Goal: Use online tool/utility: Utilize a website feature to perform a specific function

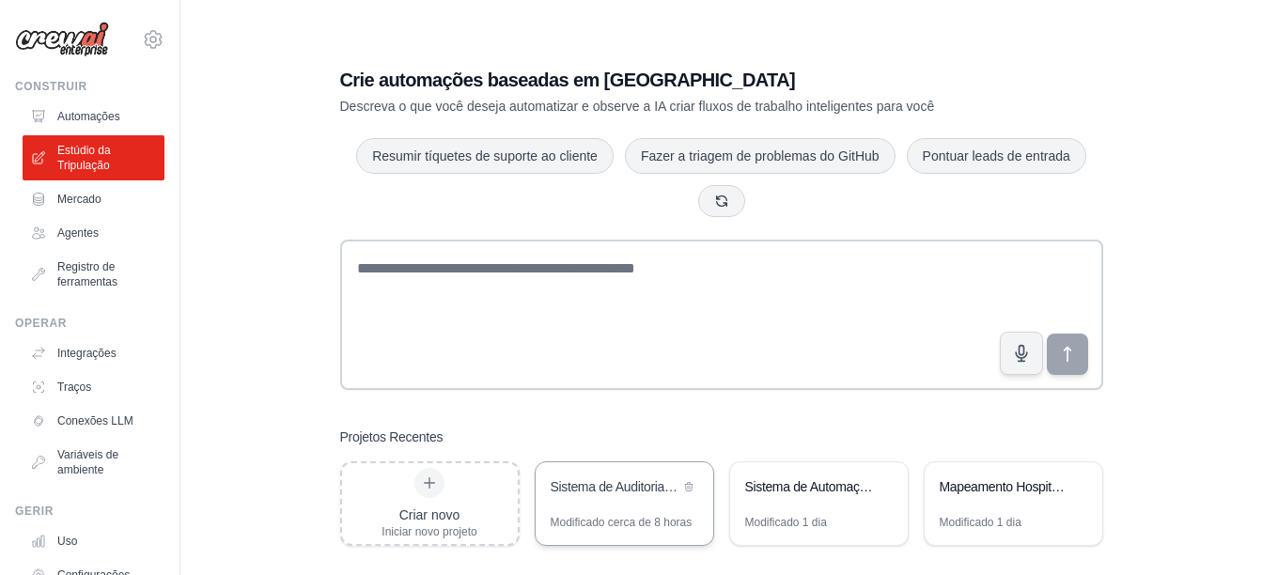
click at [620, 498] on div "Sistema de Auditoria Crítica Hospitalar - Excelência Operacional" at bounding box center [615, 489] width 129 height 23
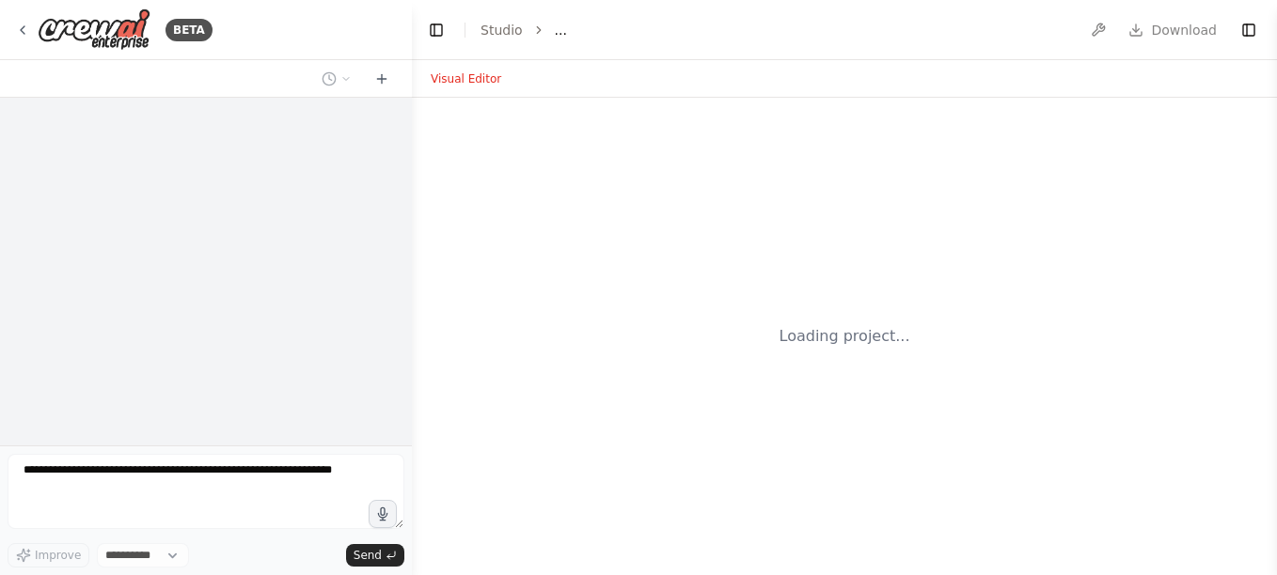
select select "****"
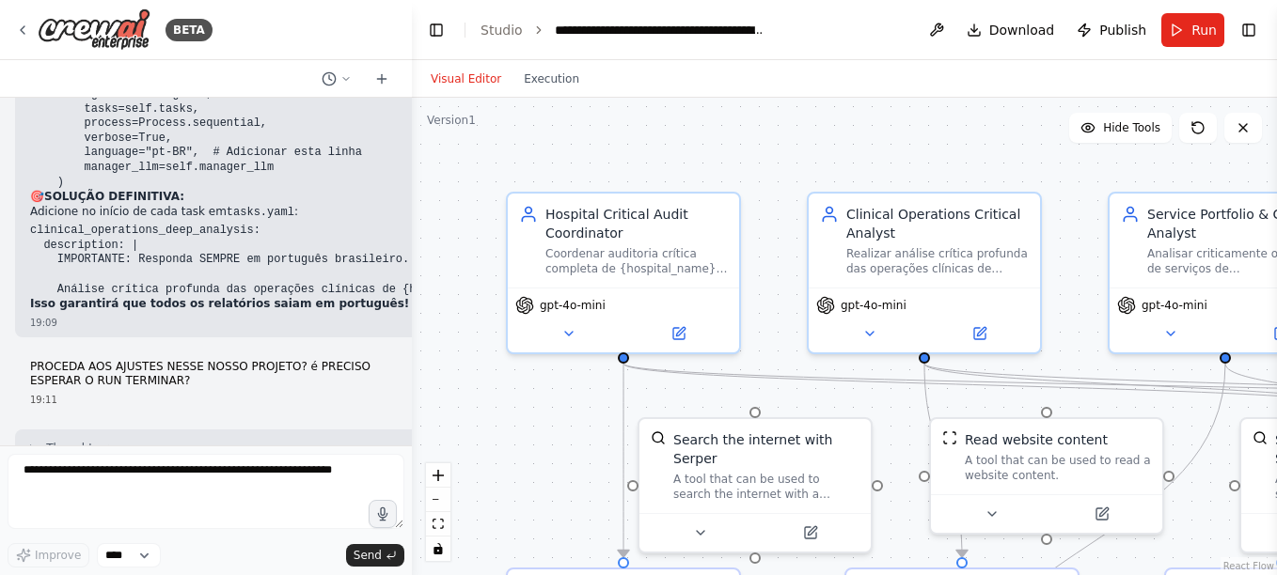
scroll to position [58652, 0]
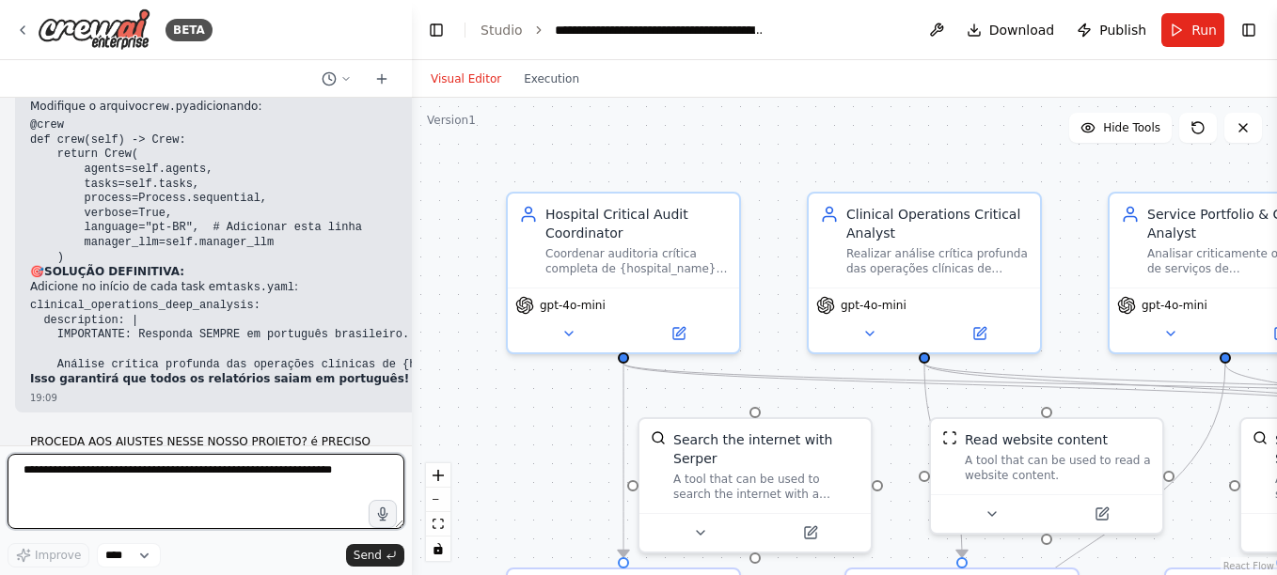
click at [31, 477] on textarea at bounding box center [206, 491] width 397 height 75
paste textarea "**********"
type textarea "**********"
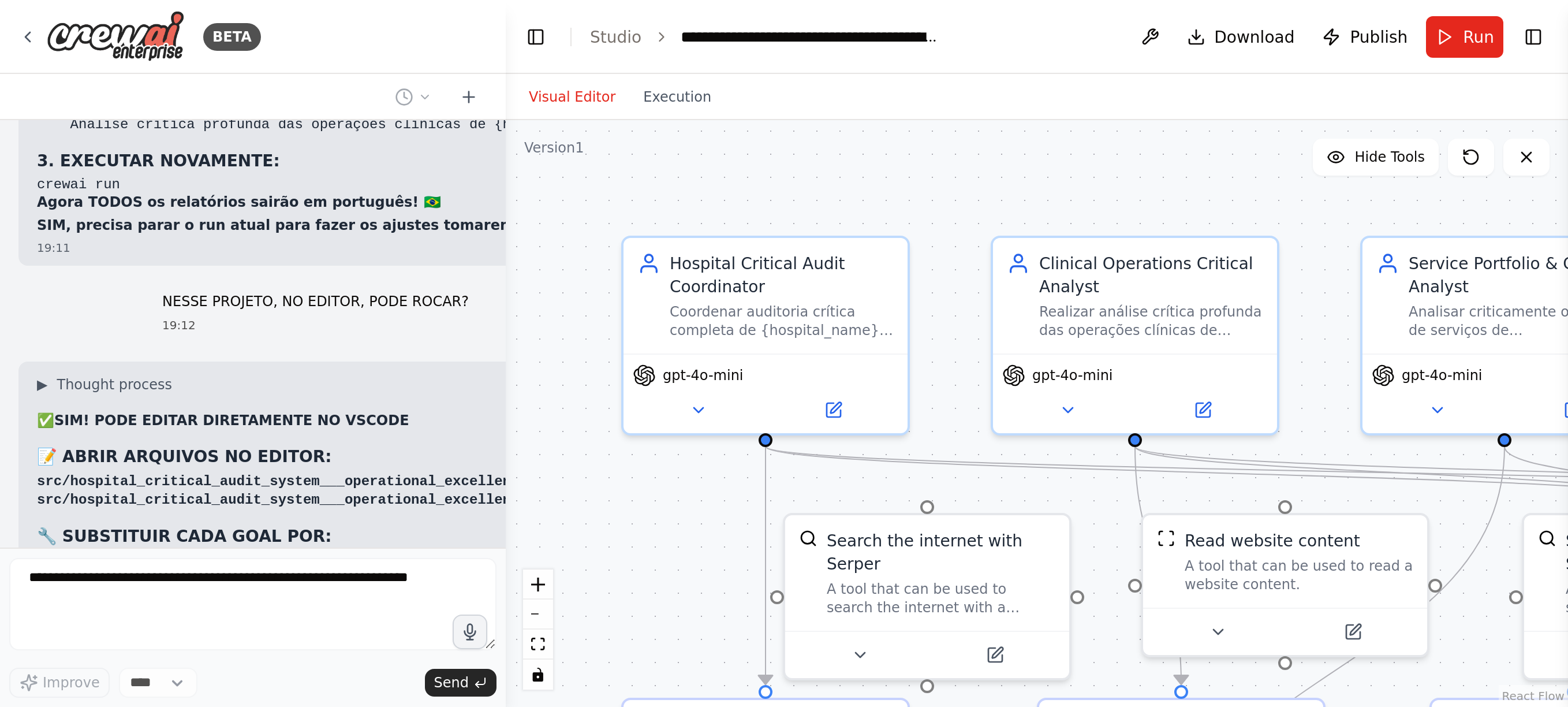
scroll to position [36594, 0]
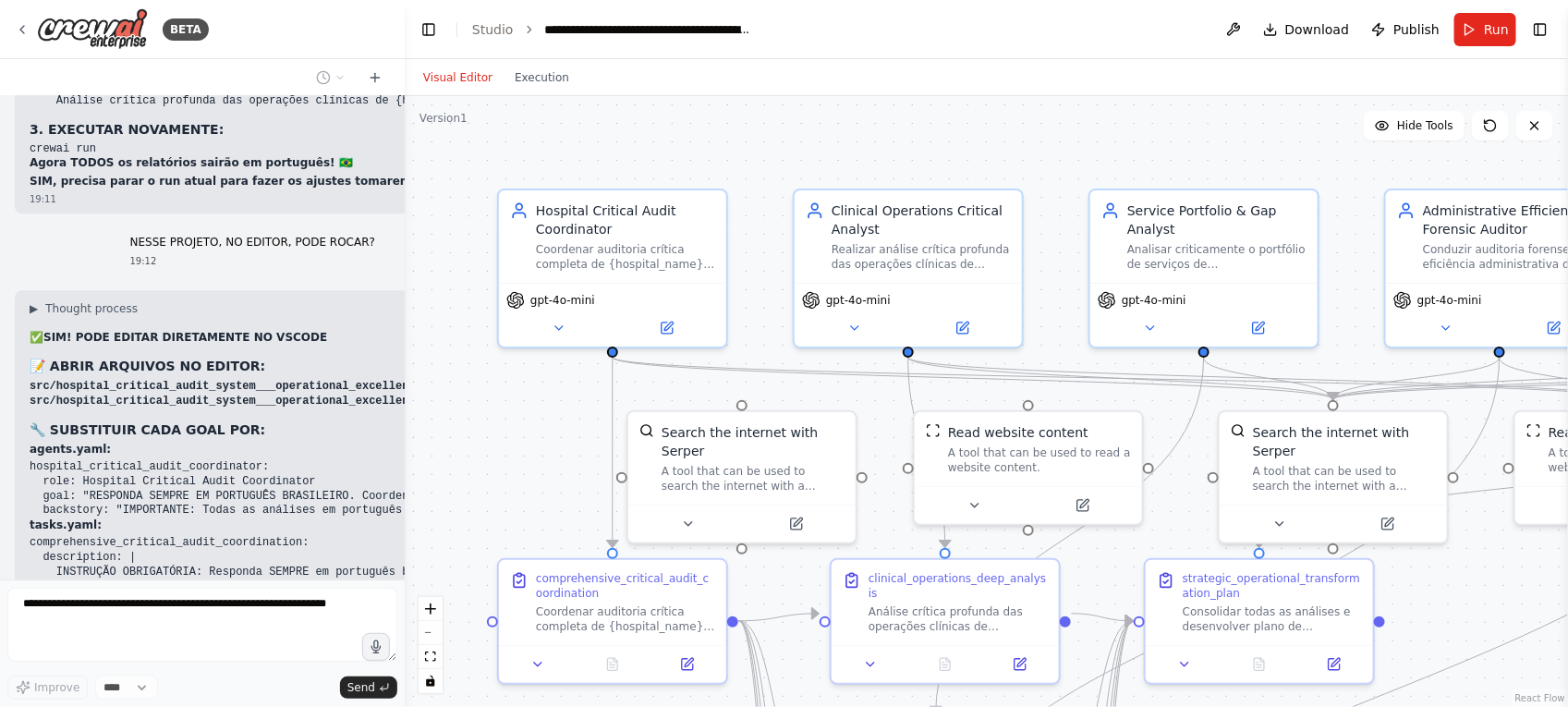
drag, startPoint x: 62, startPoint y: 269, endPoint x: 100, endPoint y: 433, distance: 168.3
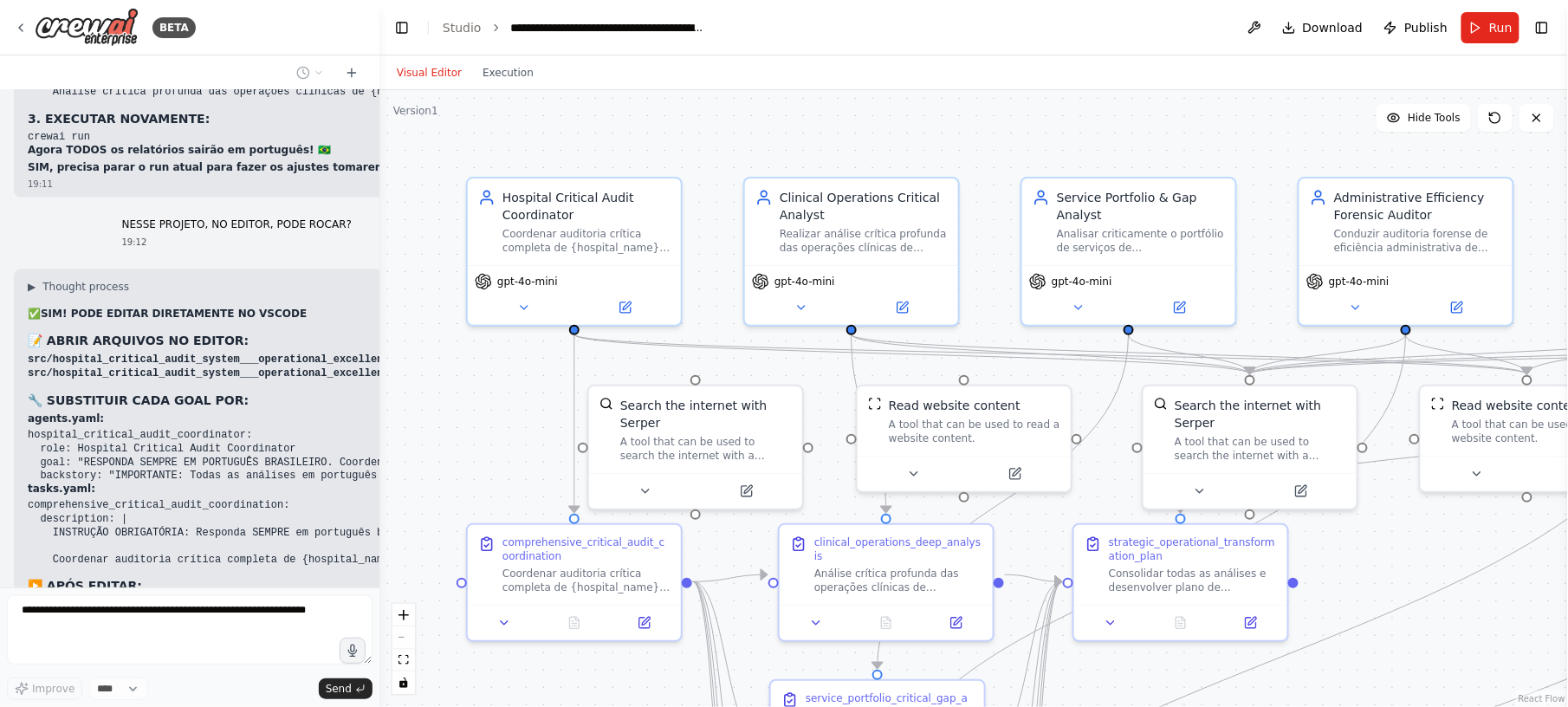
scroll to position [54916, 0]
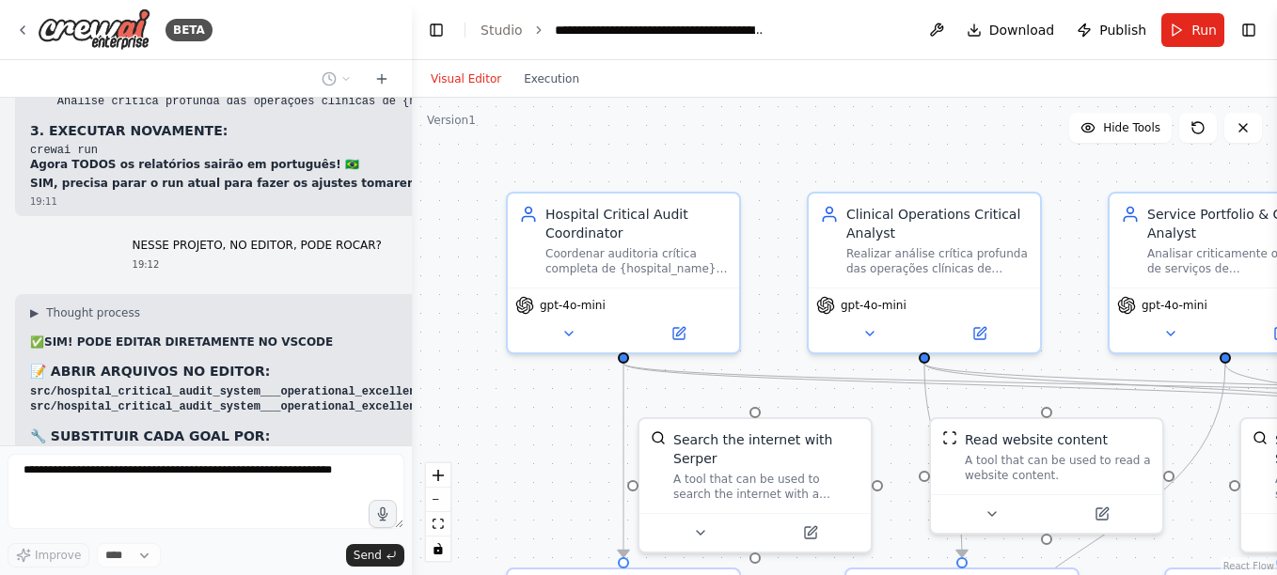
click at [633, 151] on div ".deletable-edge-delete-btn { width: 20px; height: 20px; border: 0px solid #ffff…" at bounding box center [844, 337] width 865 height 478
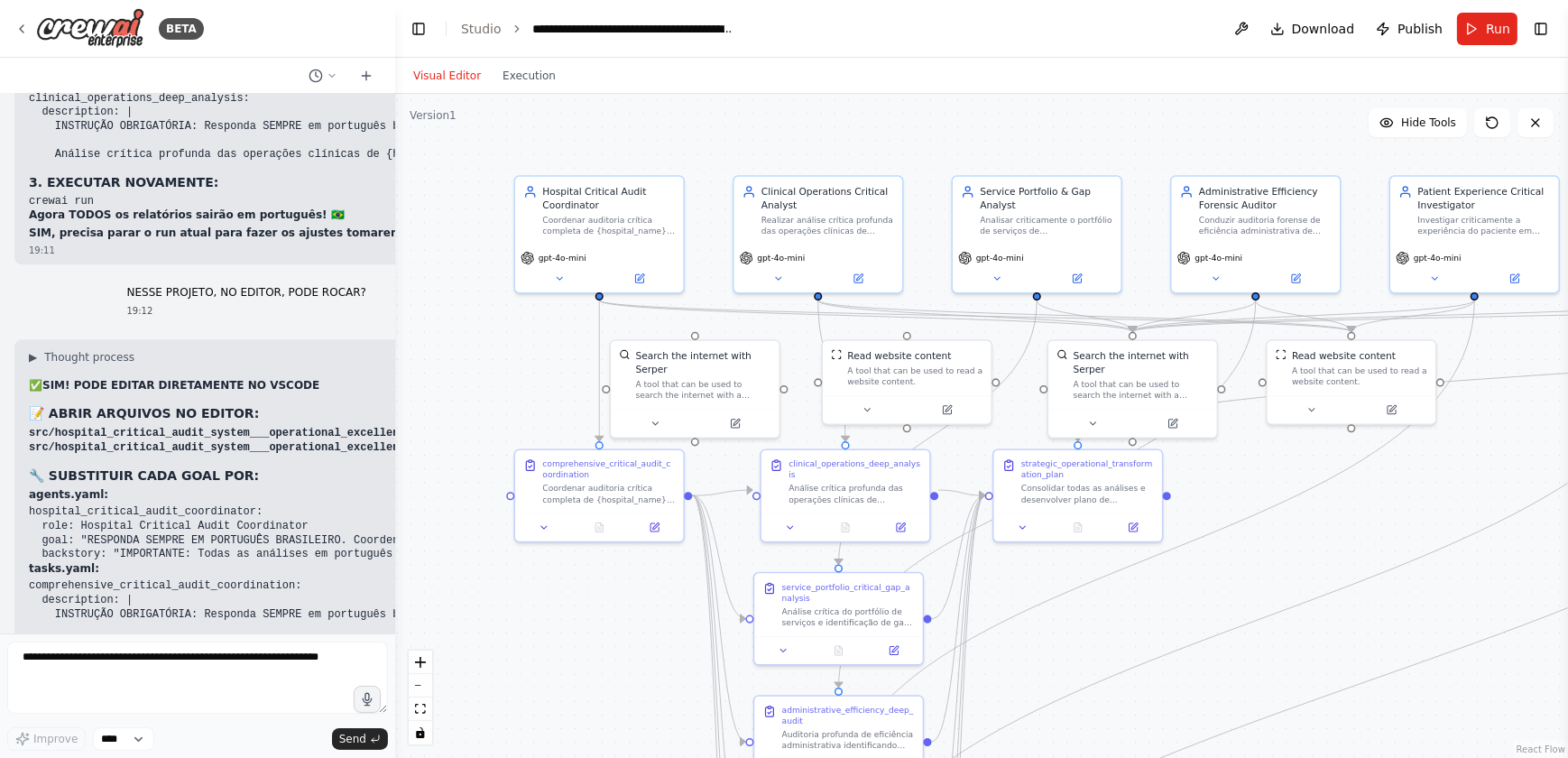
scroll to position [57541, 0]
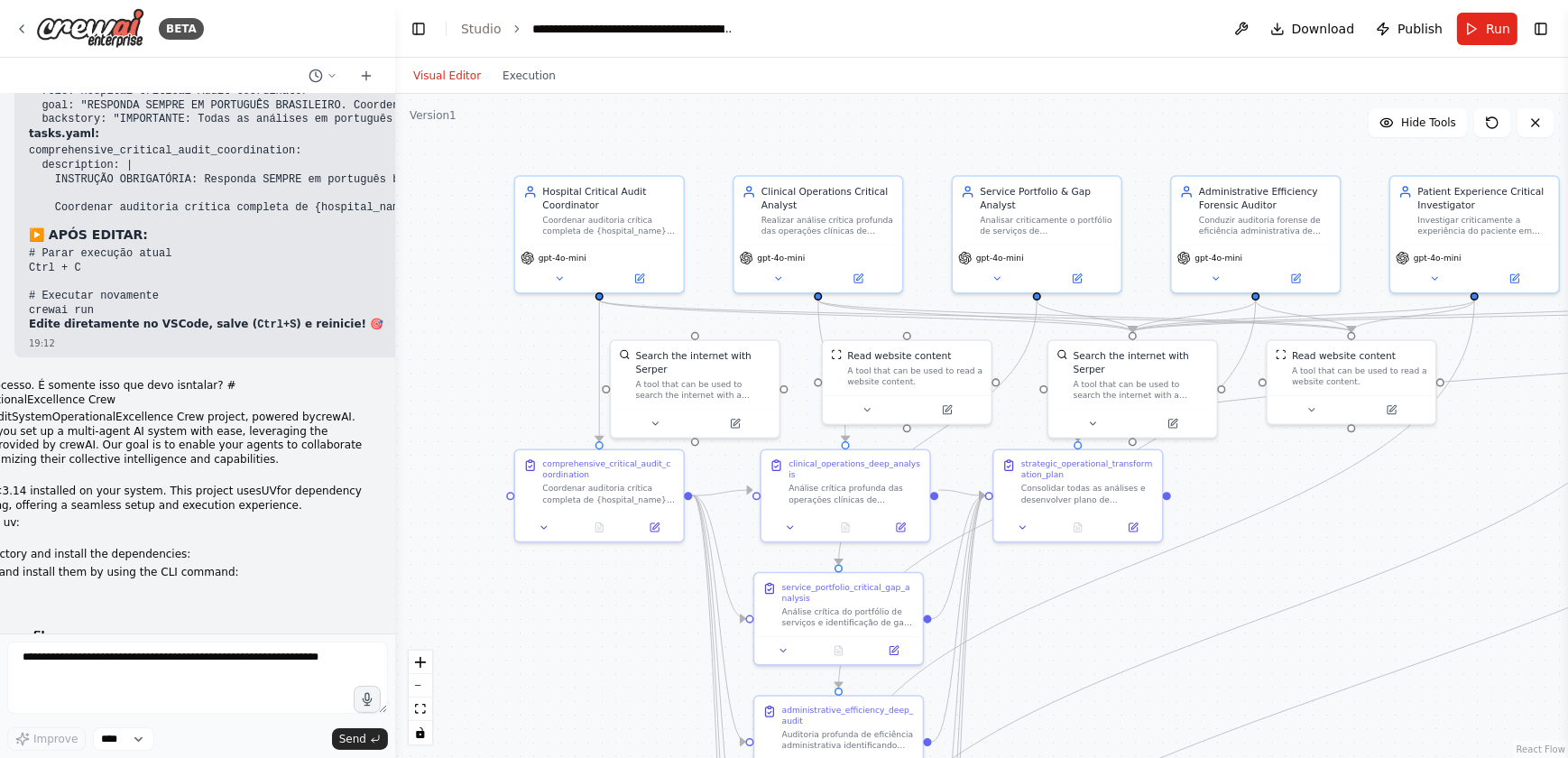
drag, startPoint x: 31, startPoint y: 431, endPoint x: 228, endPoint y: 594, distance: 255.7
copy div "❌ NÃO, FALTA CONFIGURAÇÃO IMPORTANTE O README é básico demais . Você precisa de…"
click at [40, 551] on textarea at bounding box center [198, 676] width 381 height 72
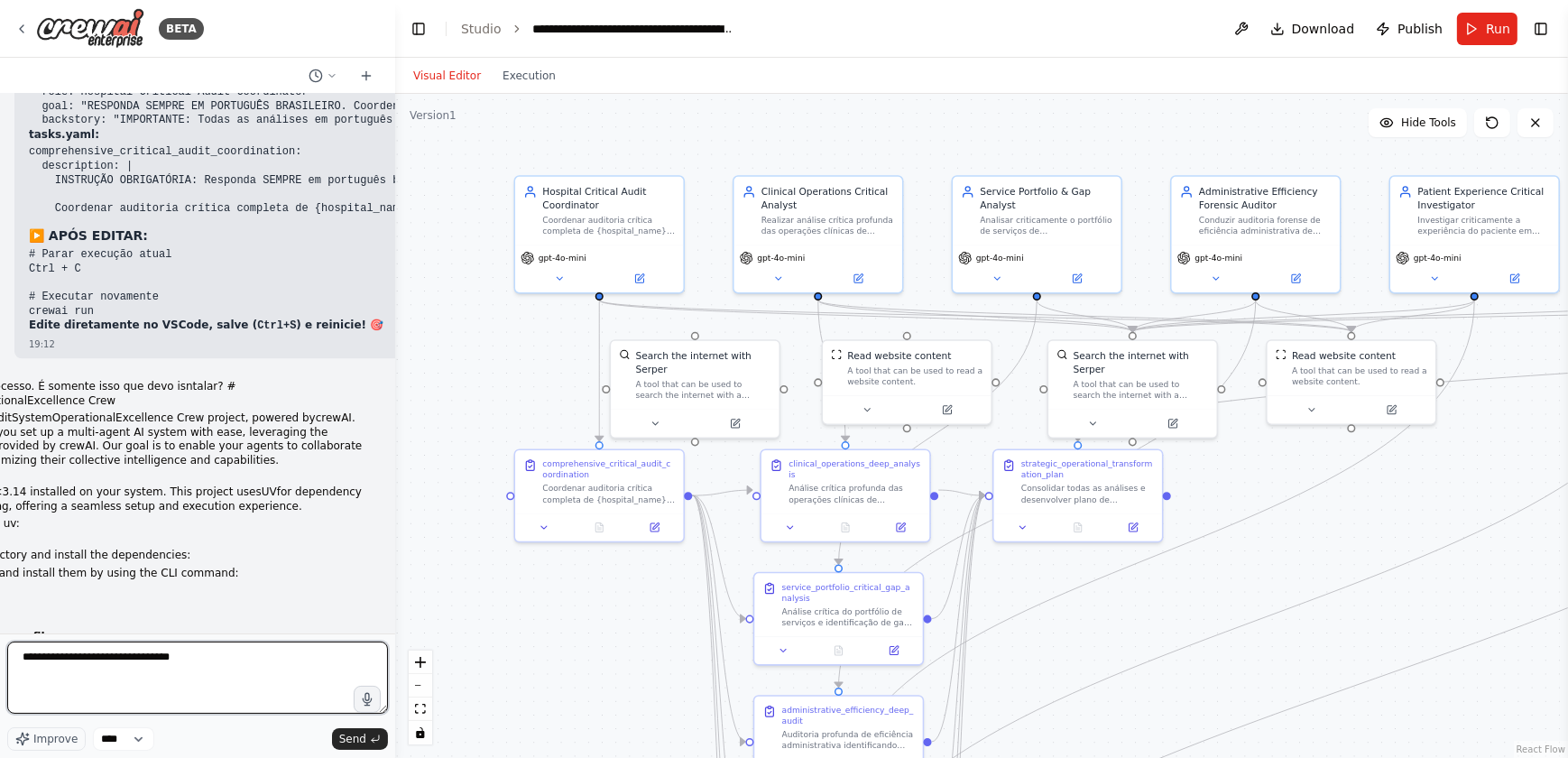
type textarea "**********"
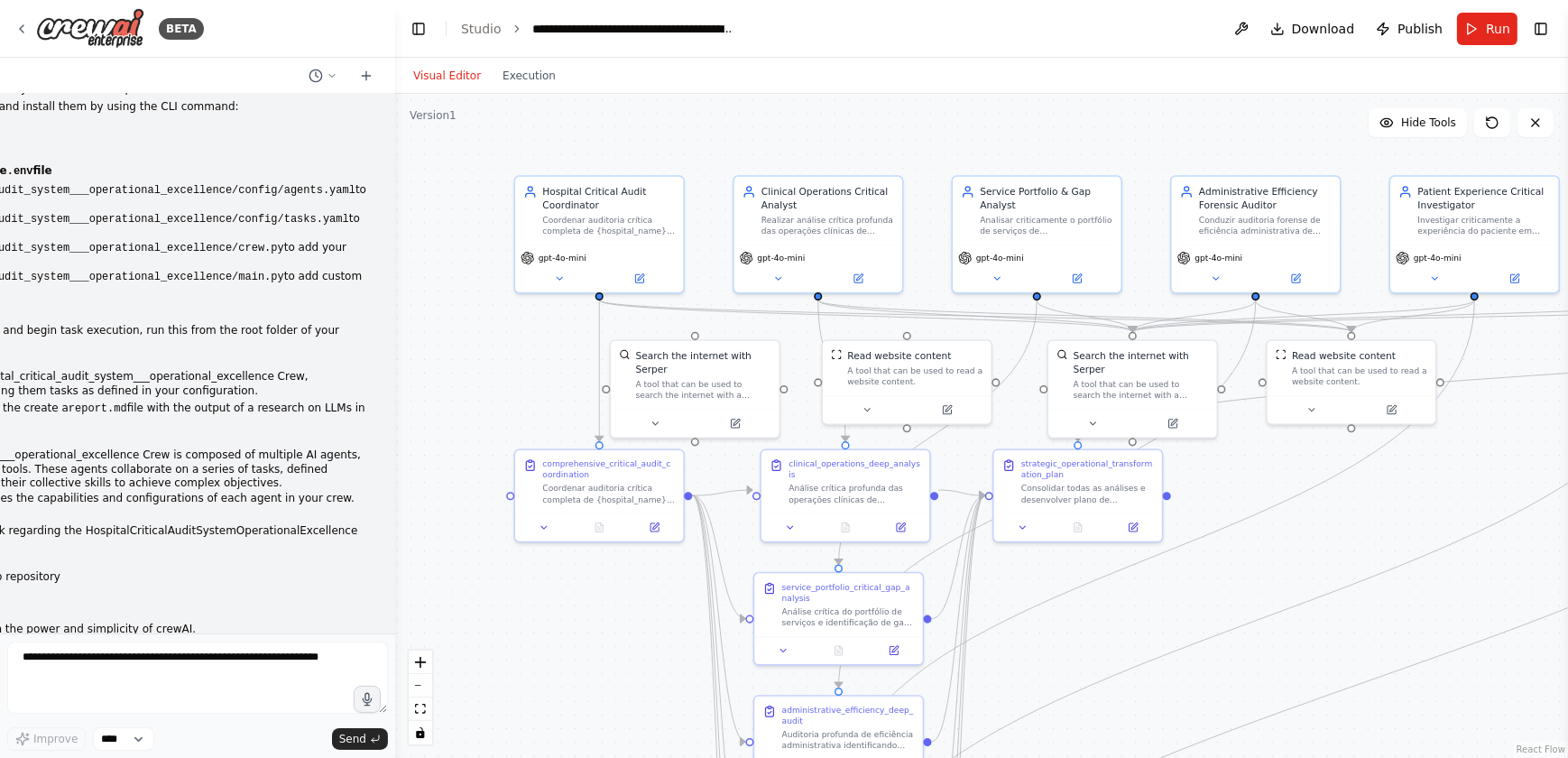
scroll to position [58498, 0]
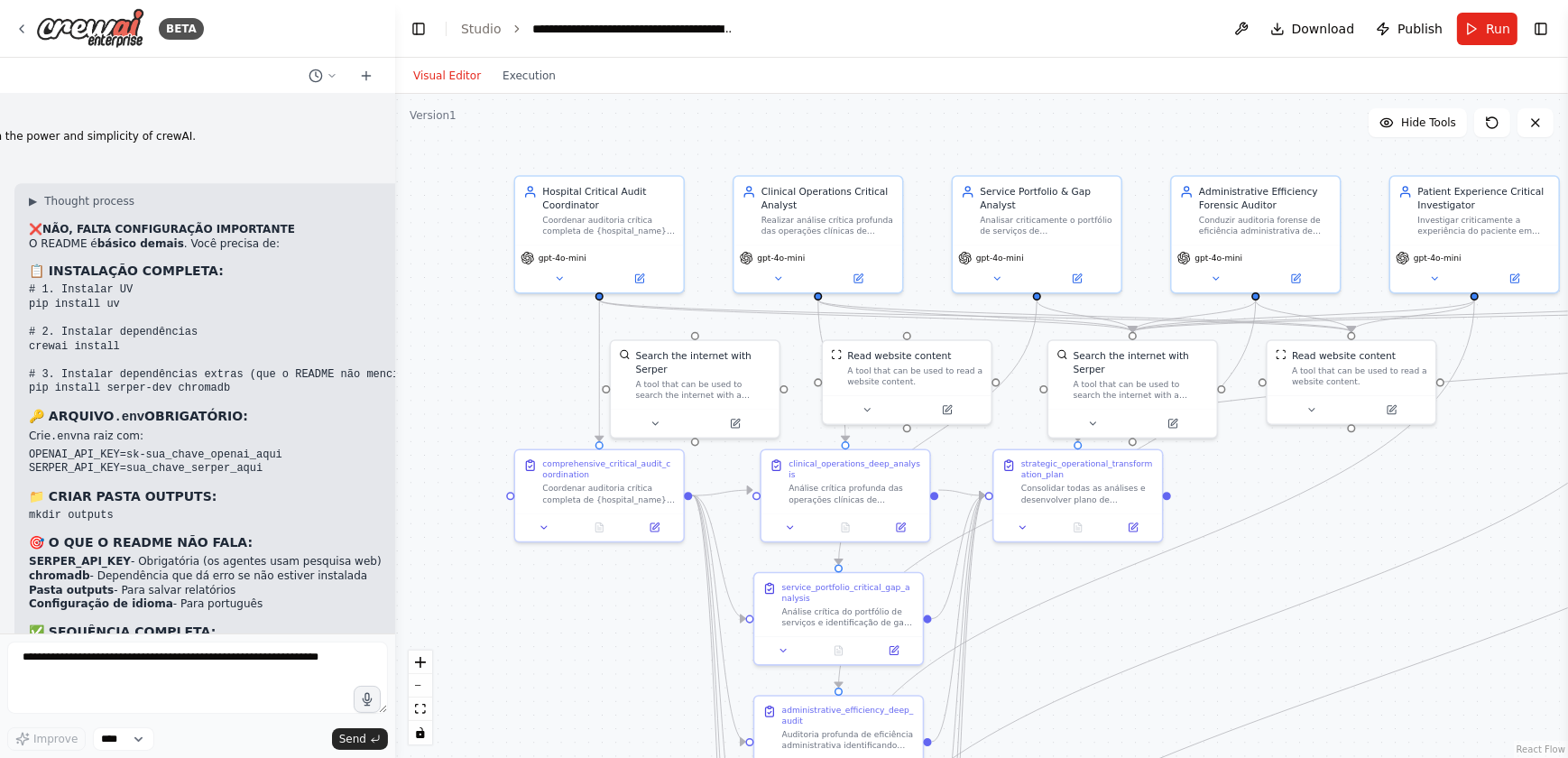
drag, startPoint x: 34, startPoint y: 271, endPoint x: 303, endPoint y: 618, distance: 439.1
copy div "❌ NÃO, ESSE É O README ORIGINAL (INCOMPLETO) Vou criar o README CONSOLIDADO com…"
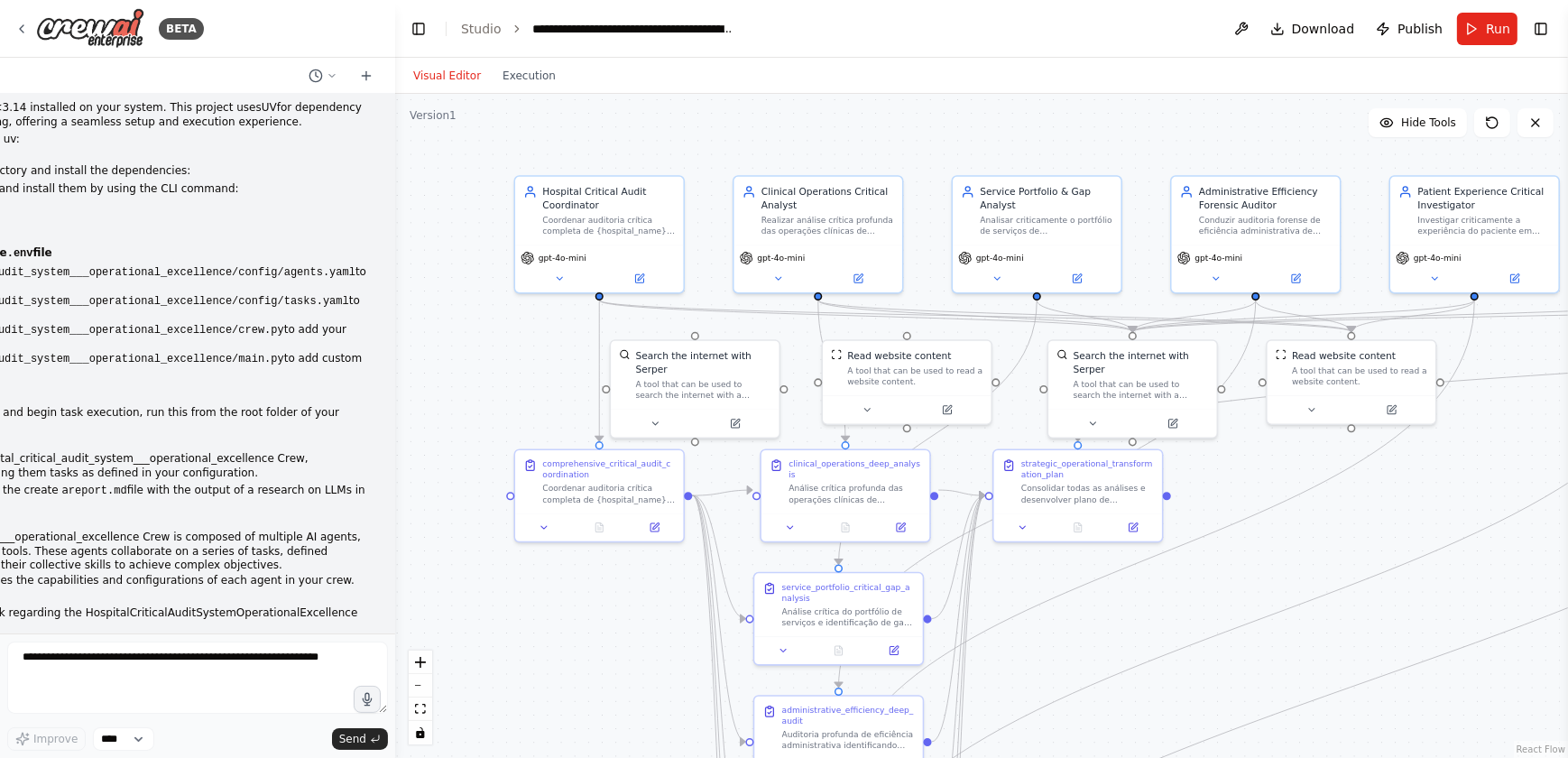
scroll to position [57678, 0]
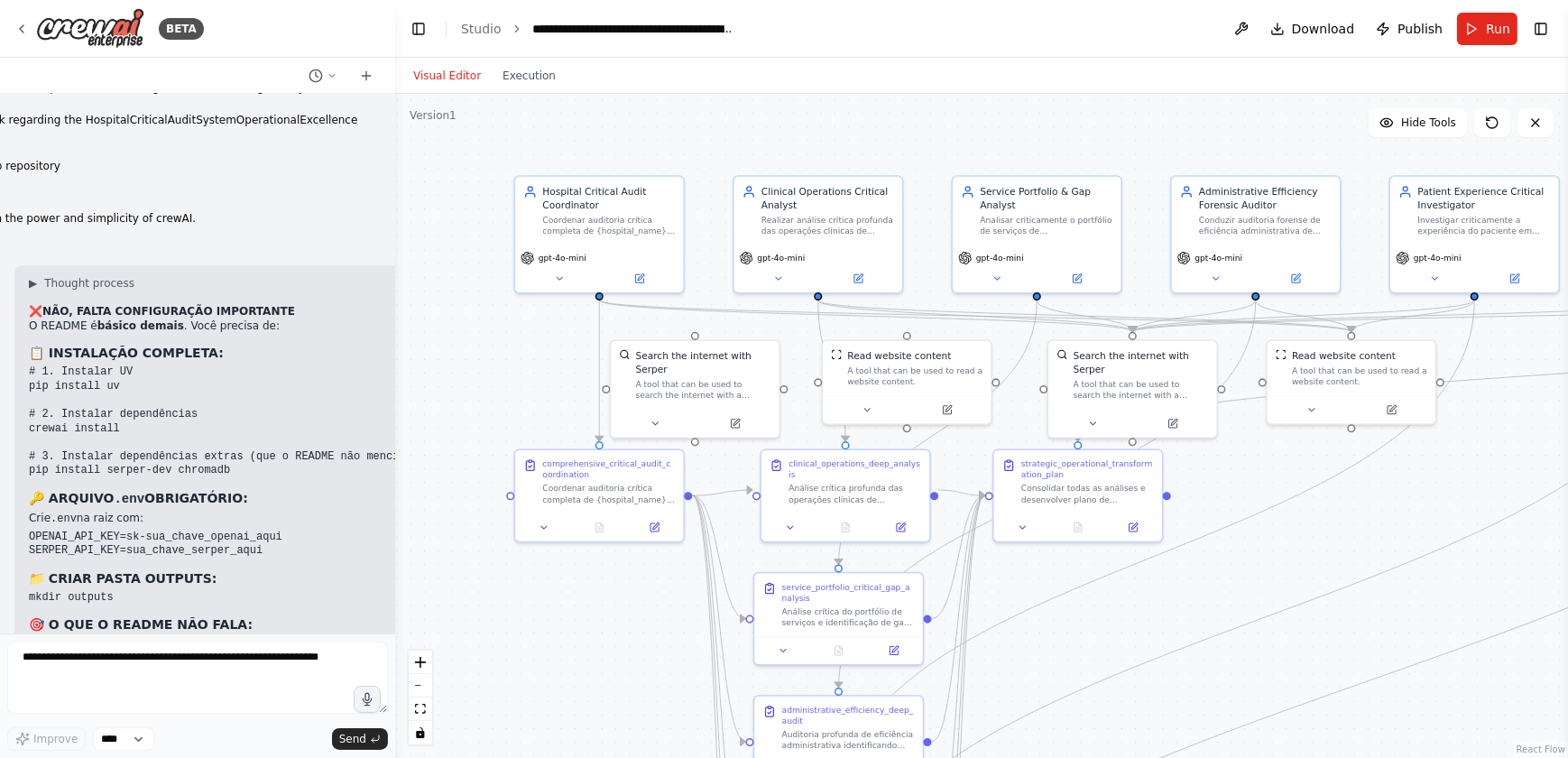
scroll to position [58559, 0]
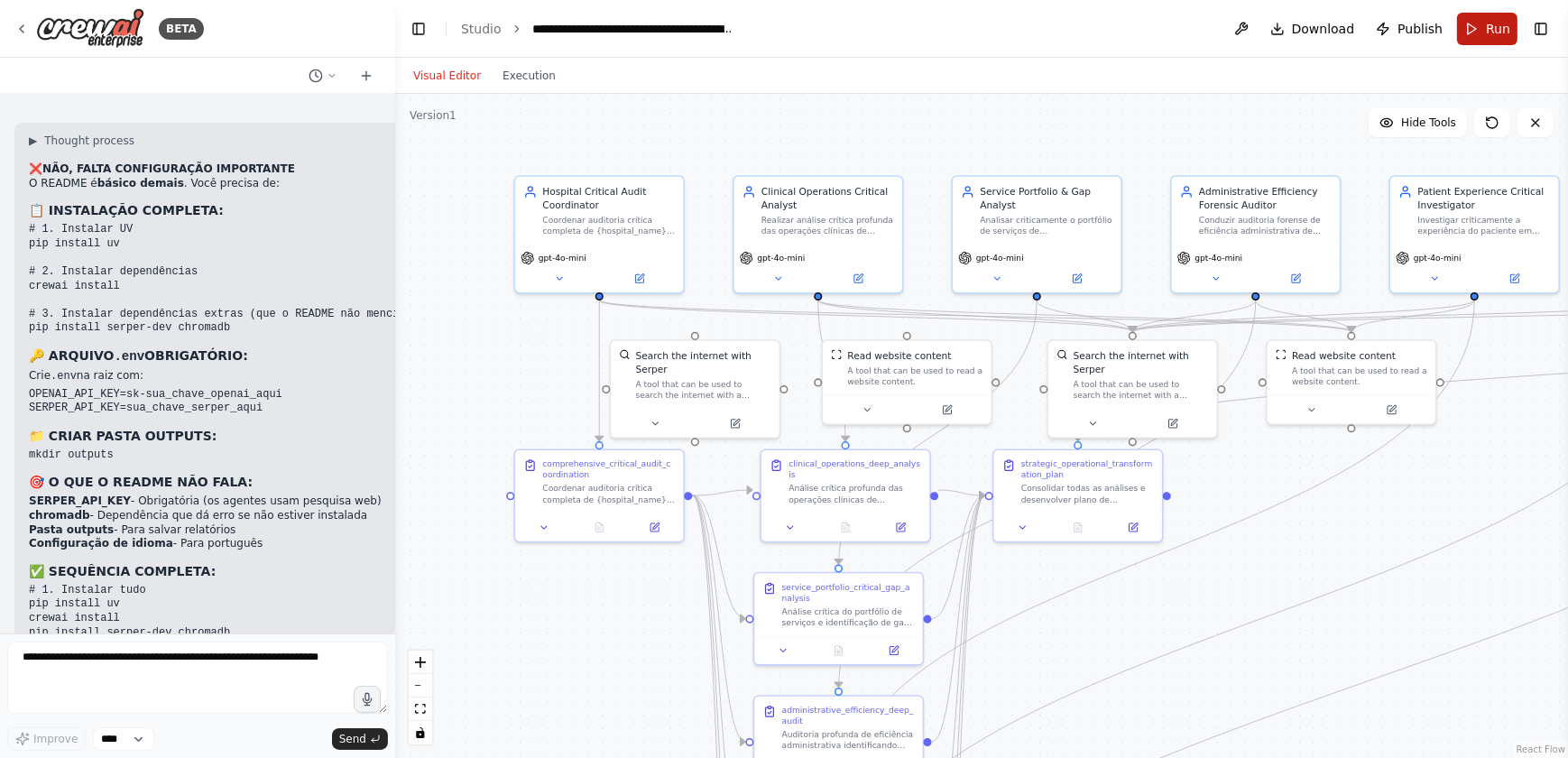
click at [1224, 27] on span "Run" at bounding box center [1497, 29] width 24 height 18
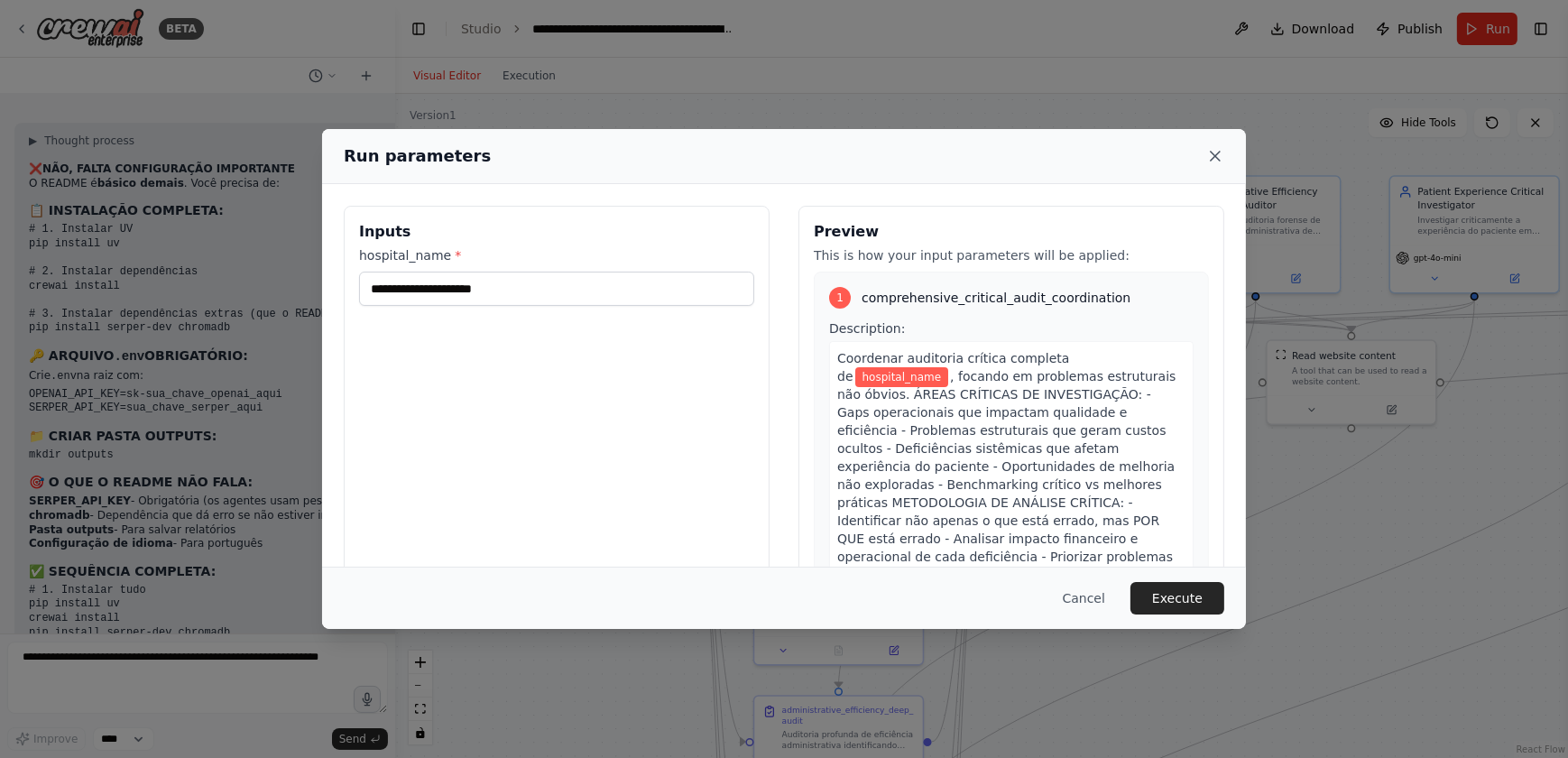
click at [1211, 155] on icon at bounding box center [1215, 155] width 18 height 18
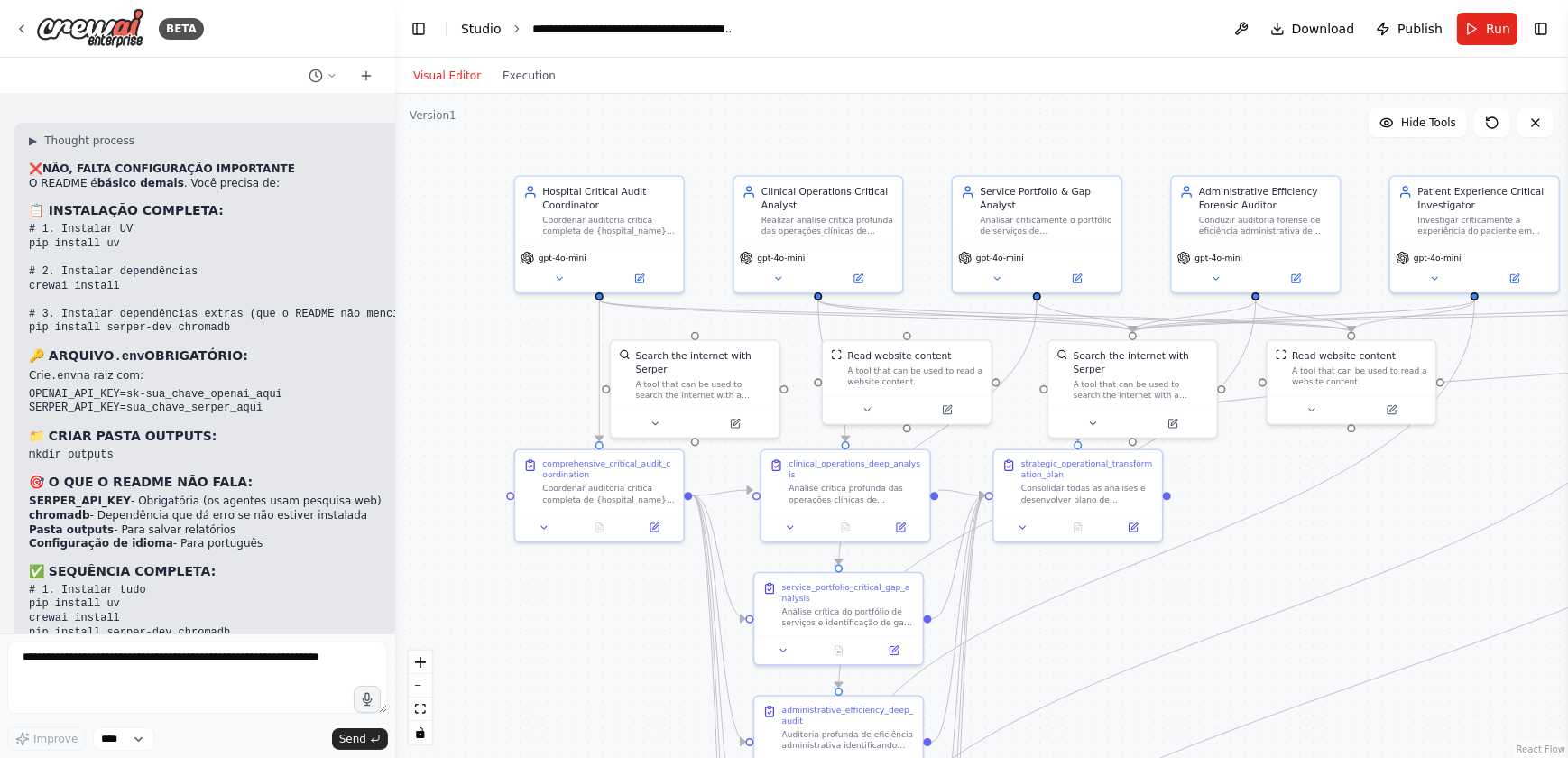
click at [478, 26] on link "Studio" at bounding box center [481, 29] width 40 height 14
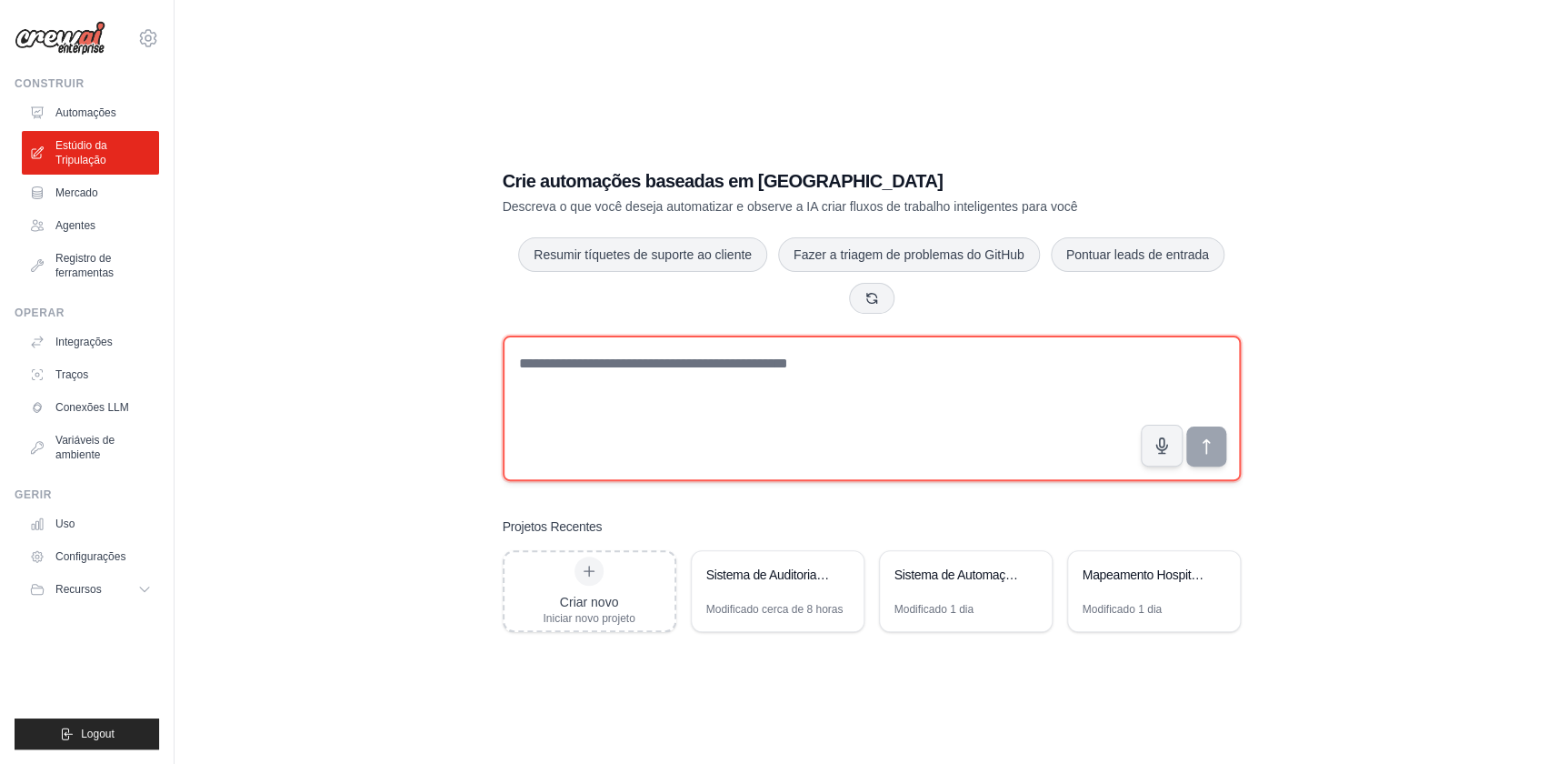
click at [527, 364] on textarea at bounding box center [872, 408] width 738 height 145
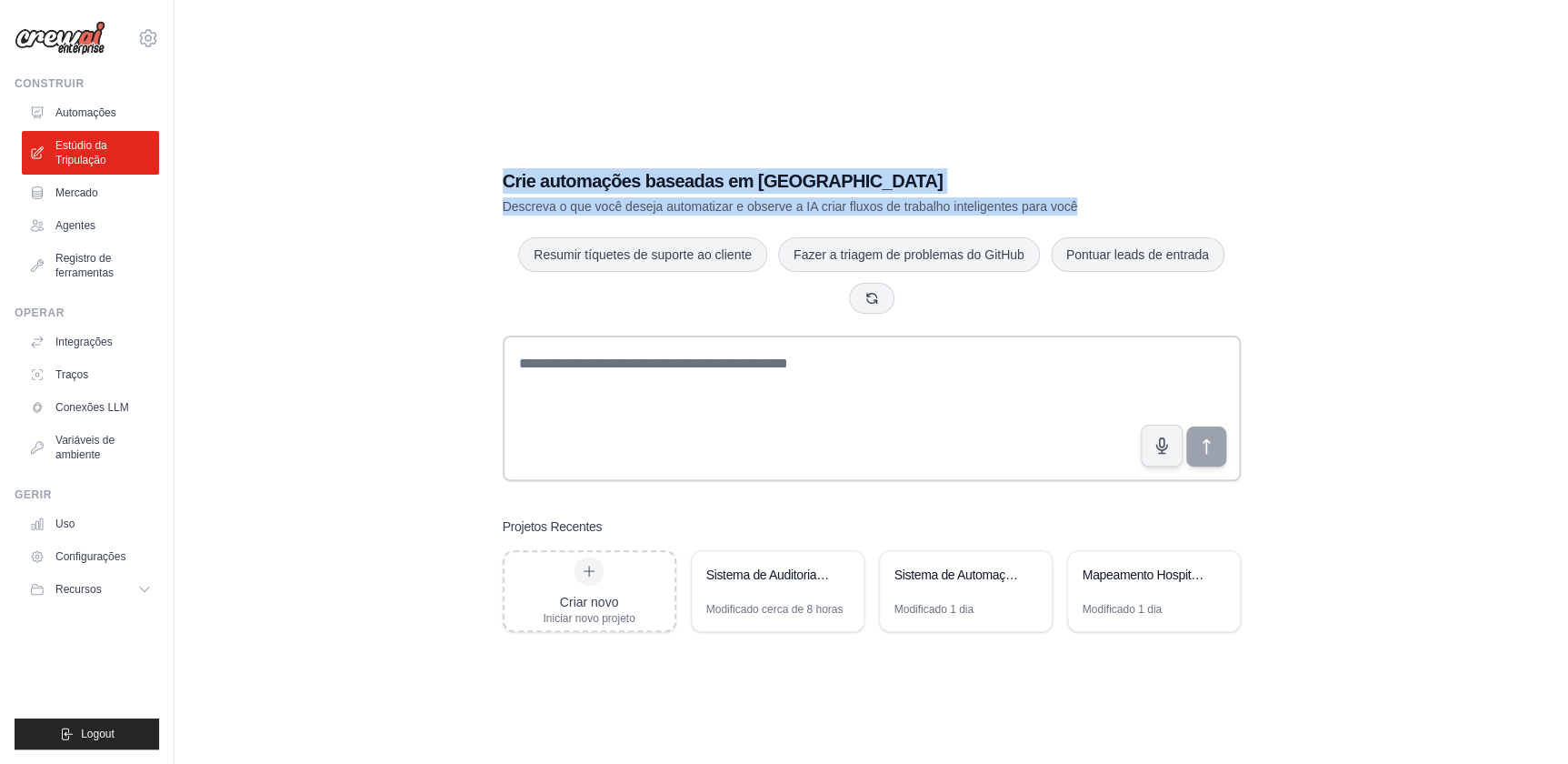
drag, startPoint x: 511, startPoint y: 178, endPoint x: 1136, endPoint y: 196, distance: 625.3
click at [1136, 196] on div "Crie automações baseadas em IA Descreva o que você deseja automatizar e observe…" at bounding box center [872, 191] width 738 height 47
copy div "Crie automações baseadas em IA Descreva o que você deseja automatizar e observe…"
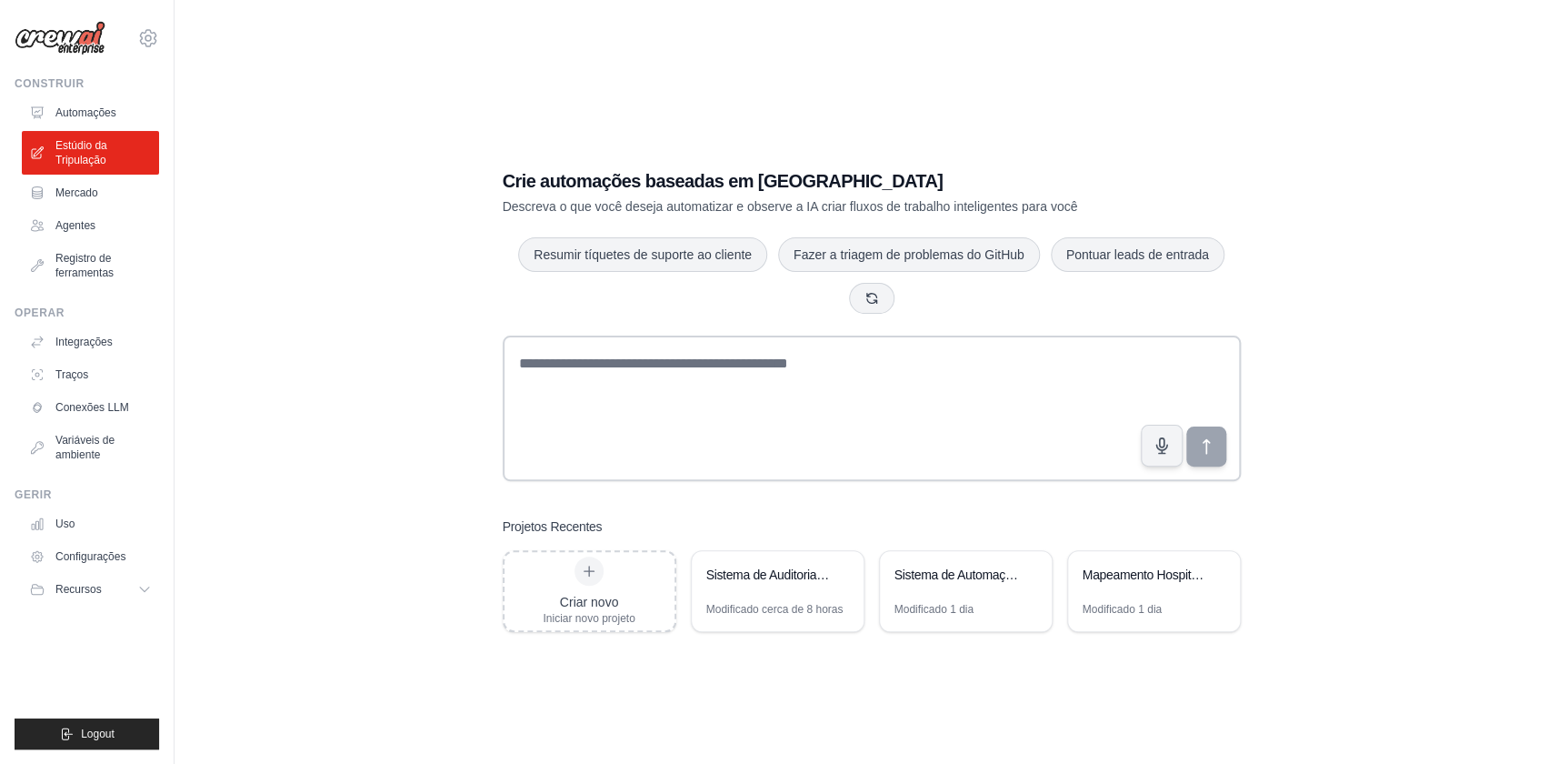
click at [411, 345] on div "Crie automações baseadas em IA Descreva o que você deseja automatizar e observe…" at bounding box center [872, 400] width 1336 height 764
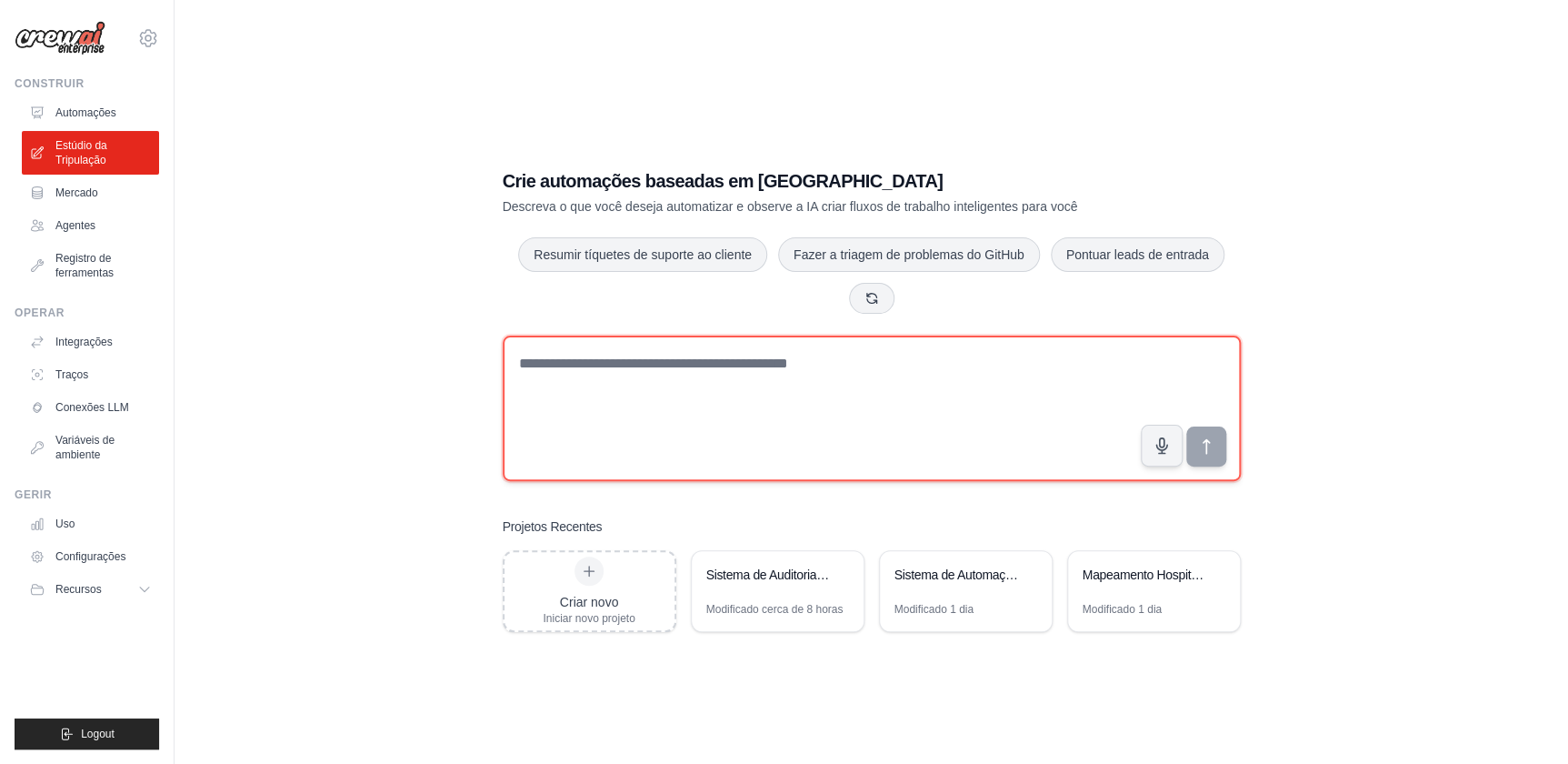
click at [560, 362] on textarea at bounding box center [872, 408] width 738 height 145
paste textarea "**********"
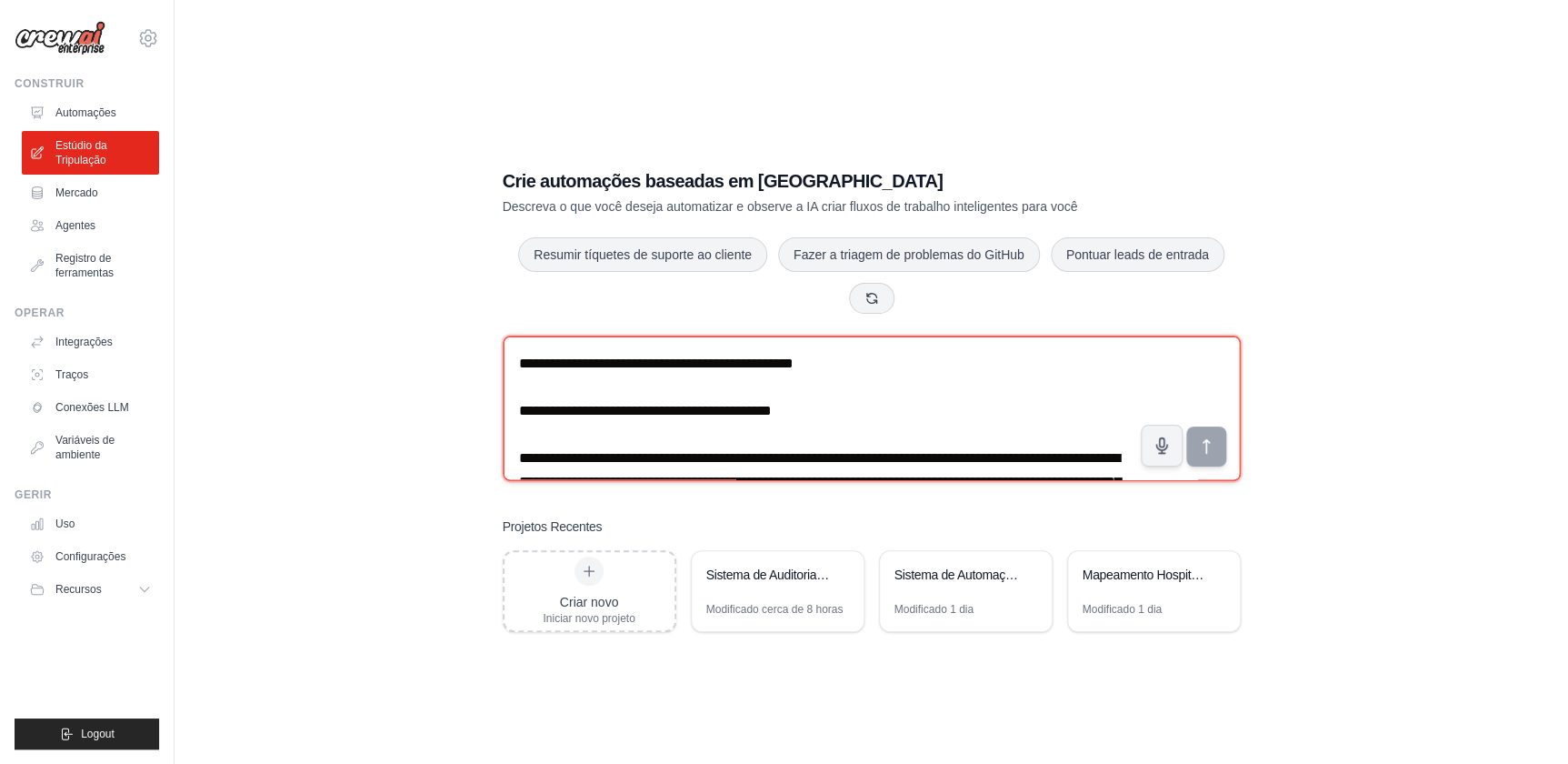
scroll to position [5347, 0]
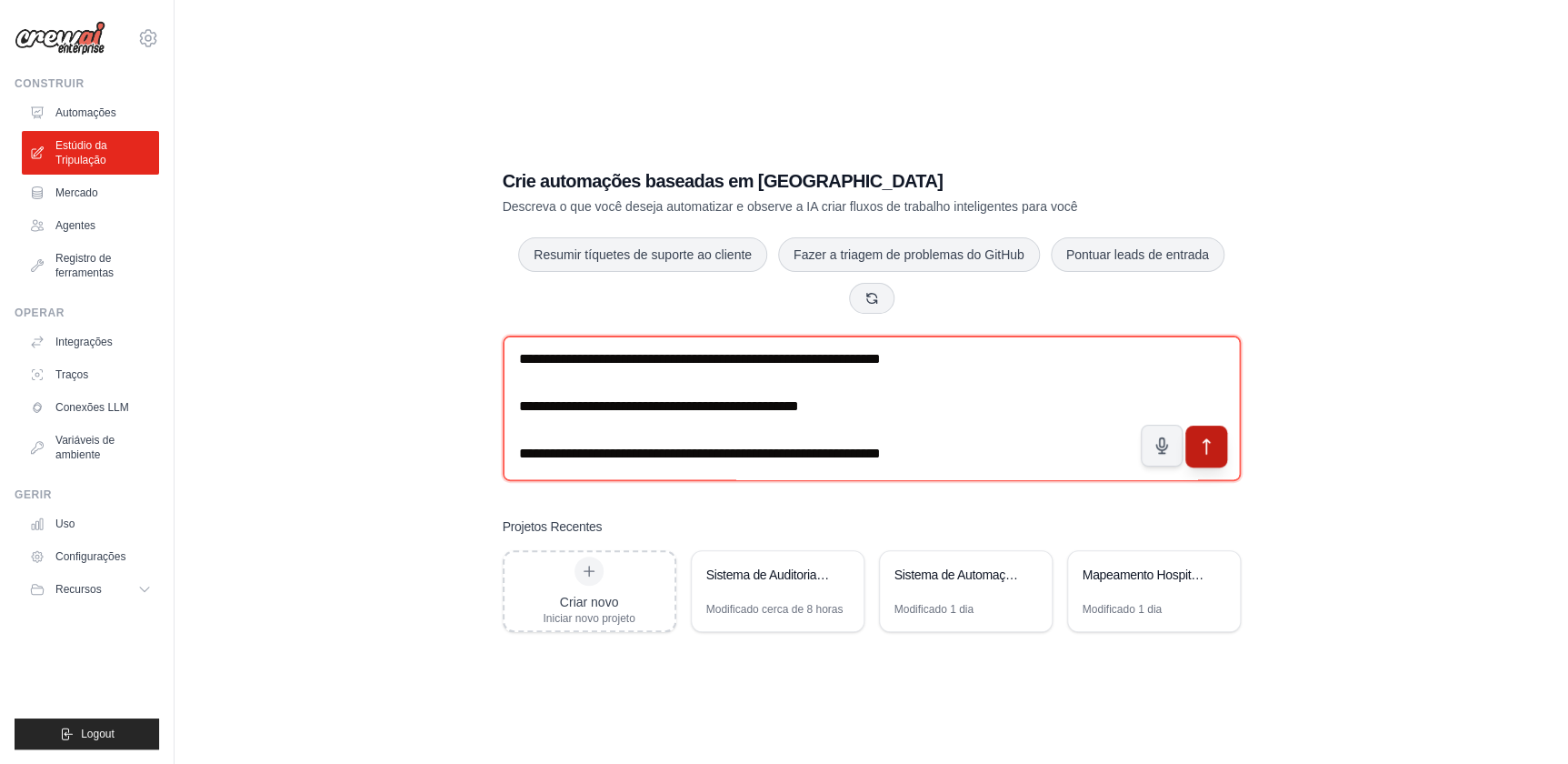
type textarea "**********"
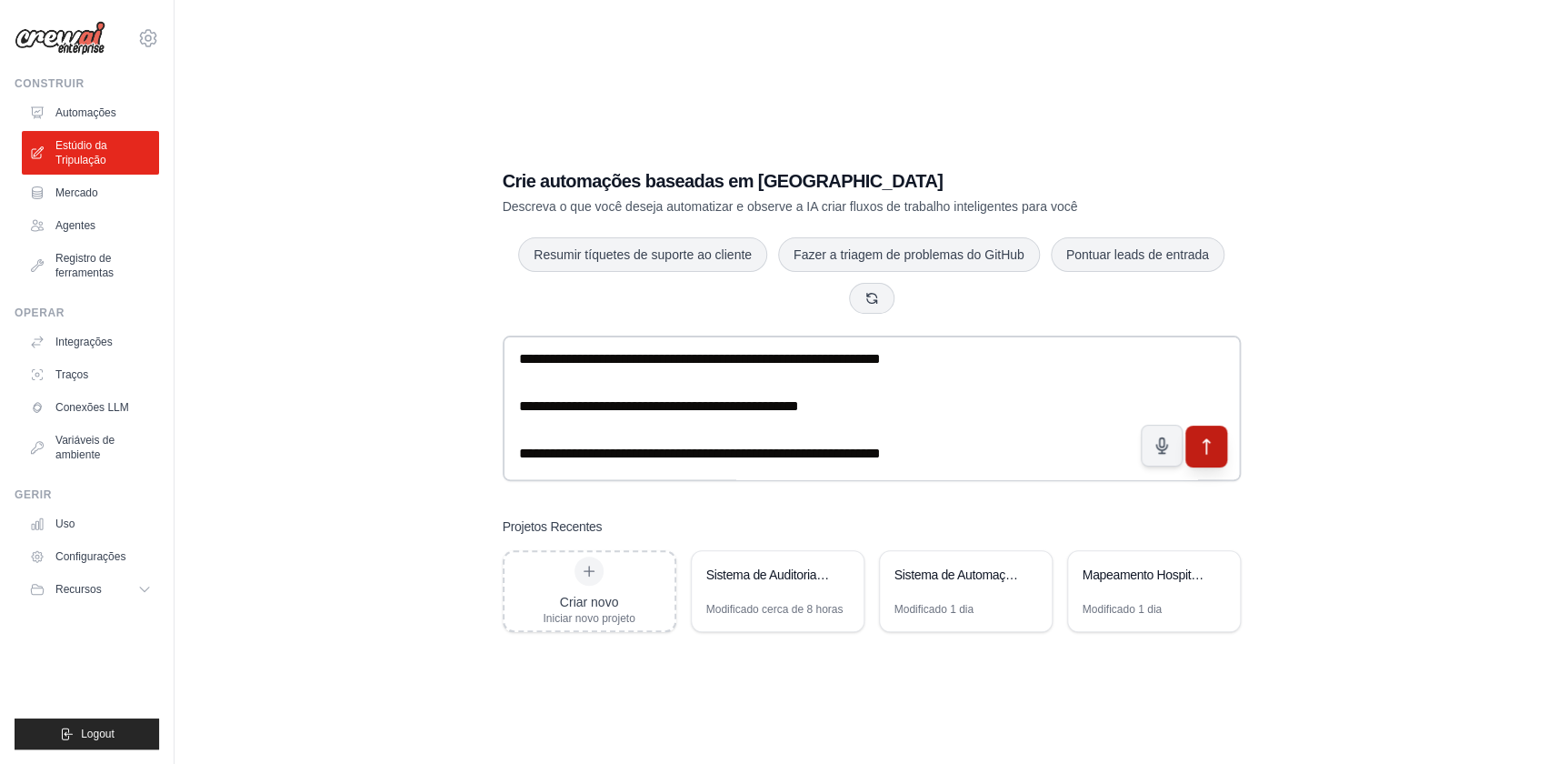
click at [1209, 446] on icon "submit" at bounding box center [1206, 447] width 19 height 19
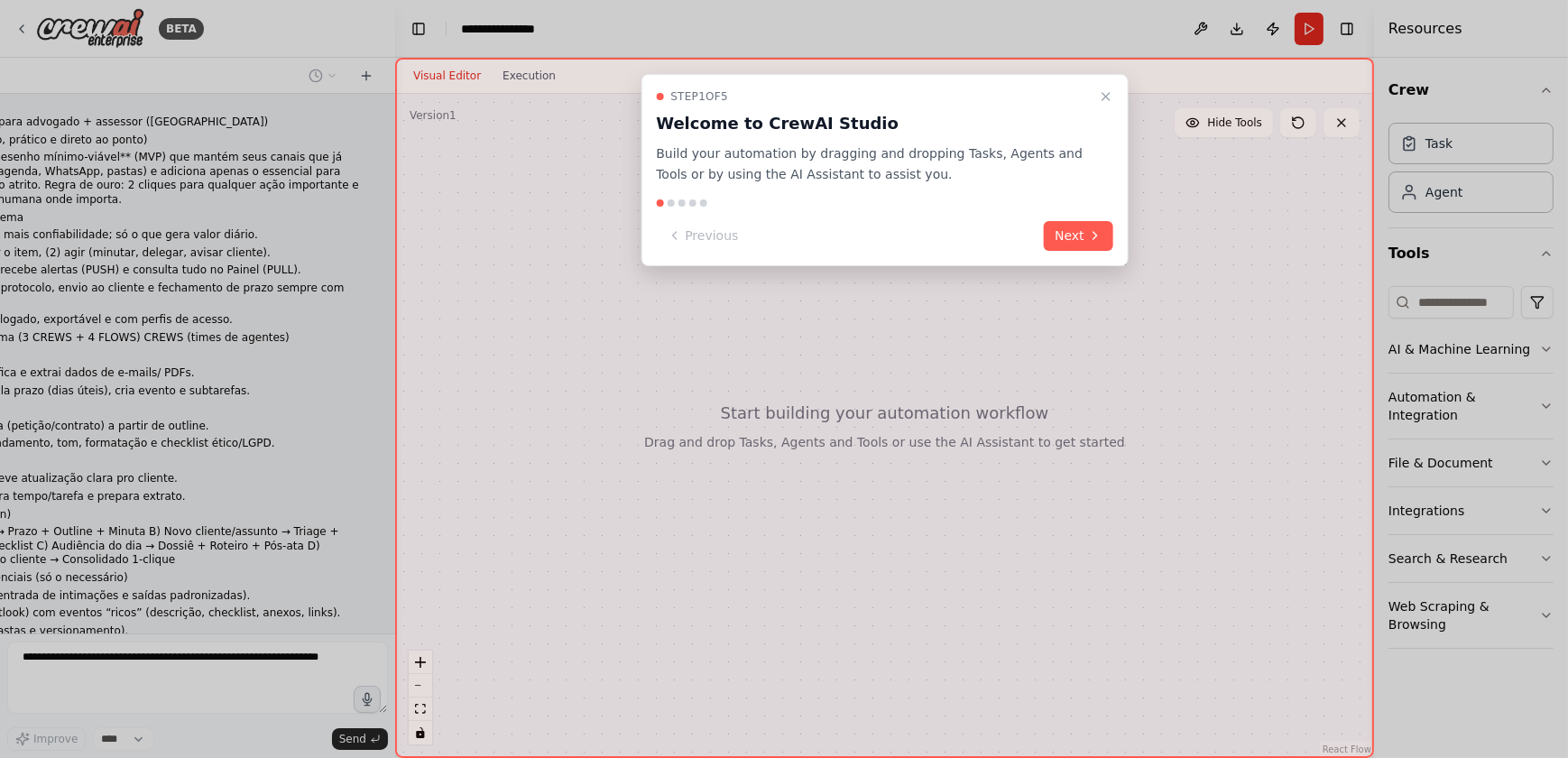
scroll to position [1324, 0]
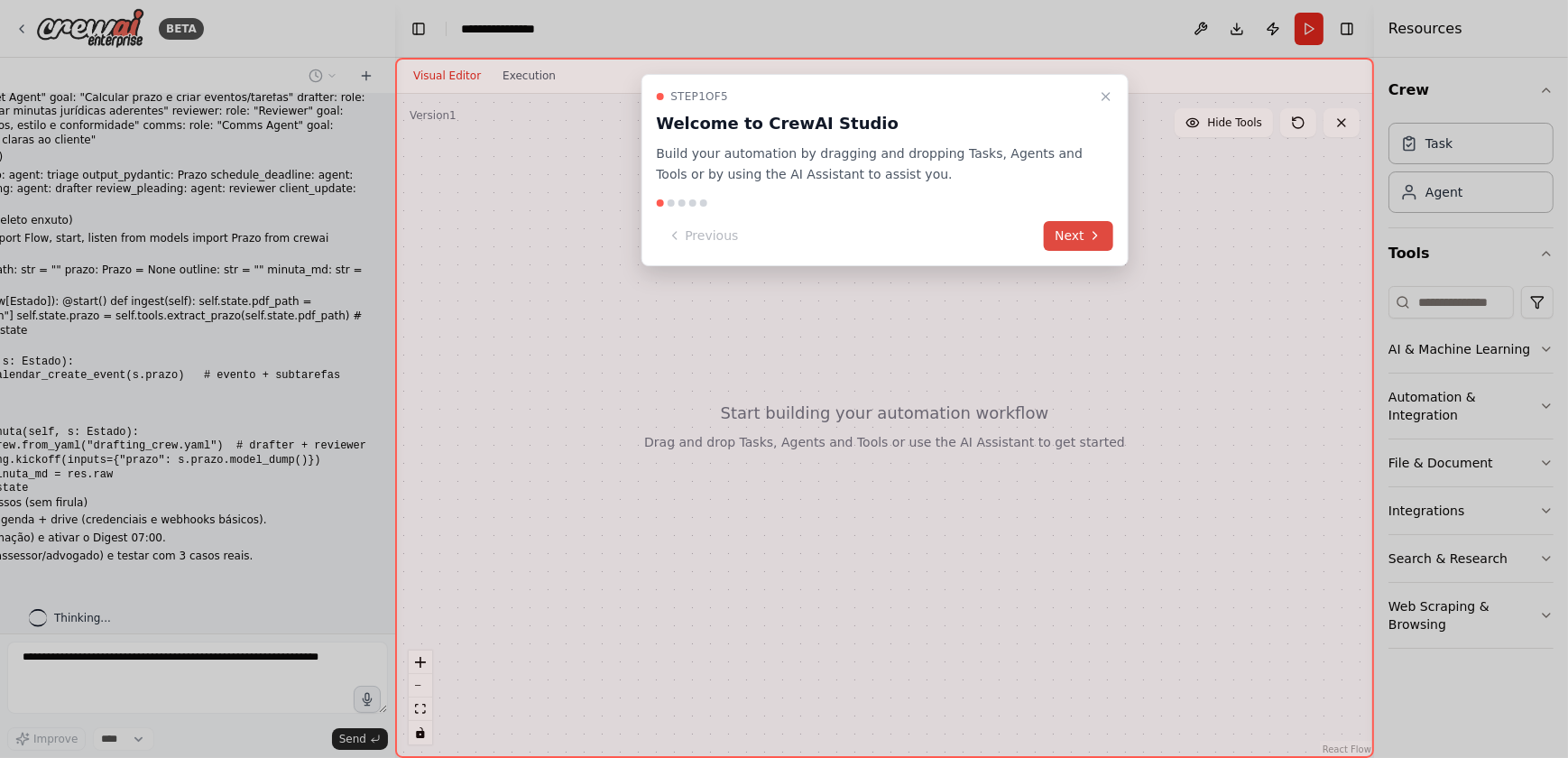
click at [1074, 225] on button "Next" at bounding box center [1079, 235] width 69 height 30
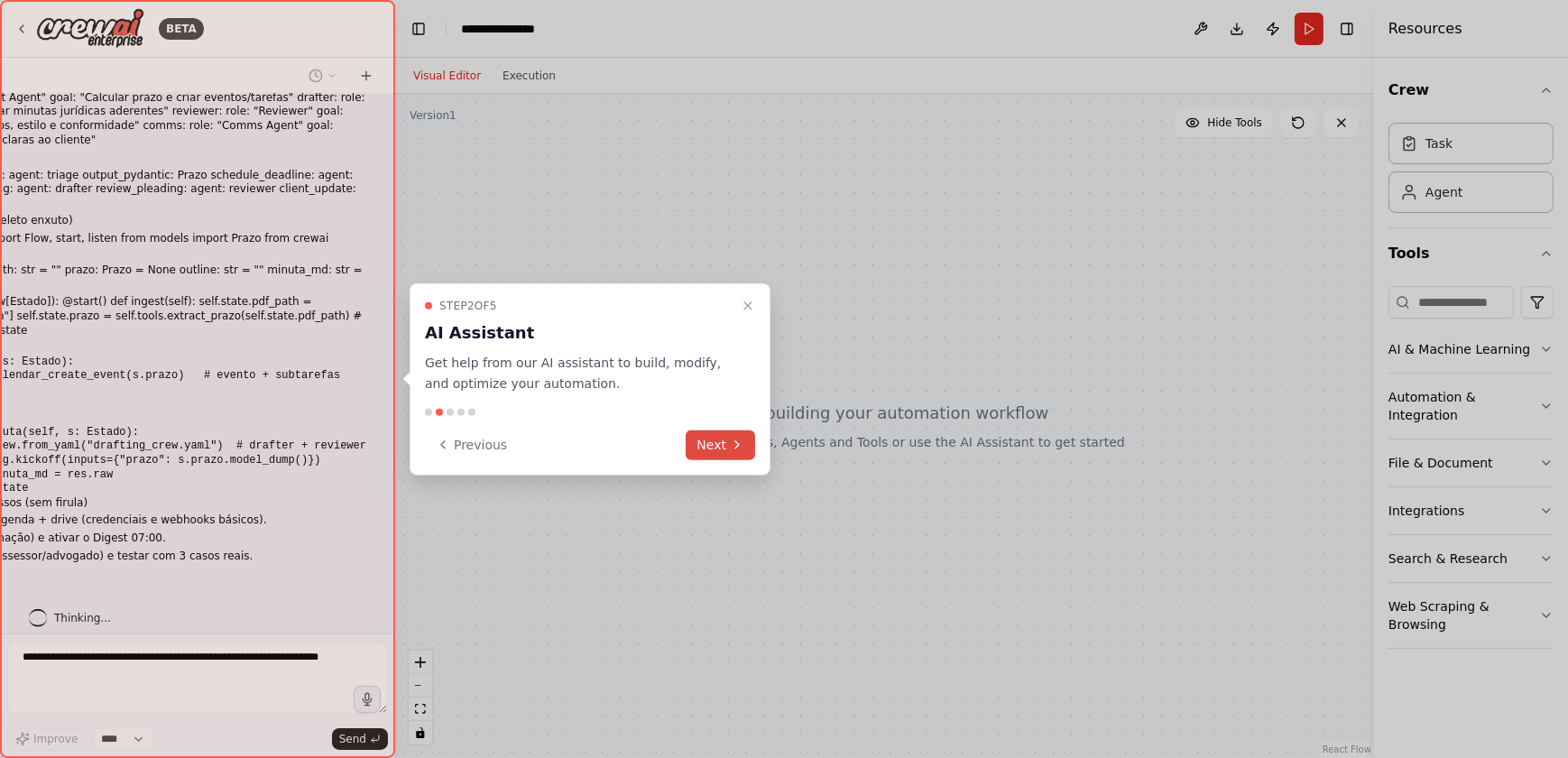
click at [731, 443] on icon at bounding box center [736, 444] width 14 height 14
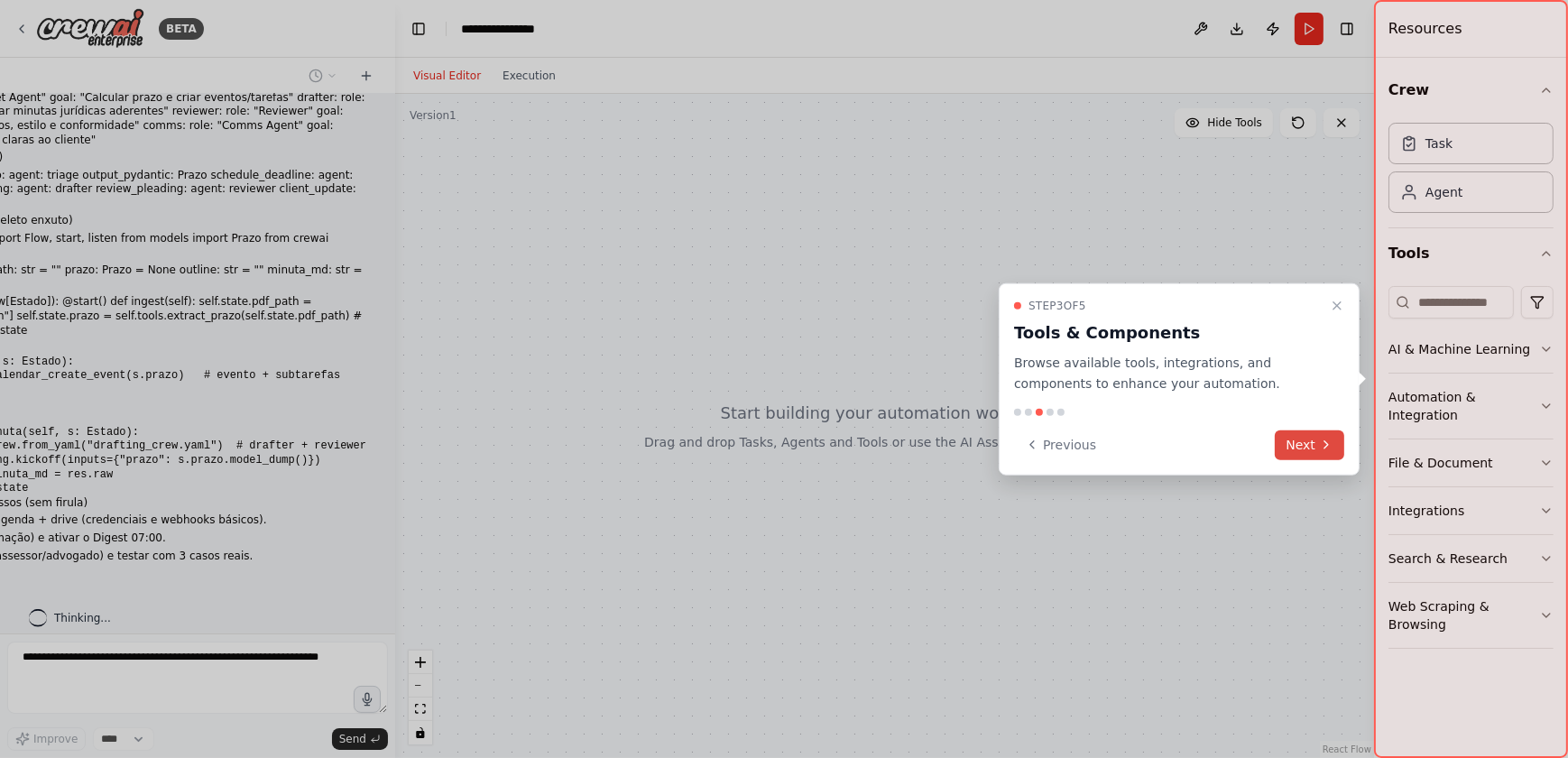
click at [1312, 441] on button "Next" at bounding box center [1309, 443] width 69 height 30
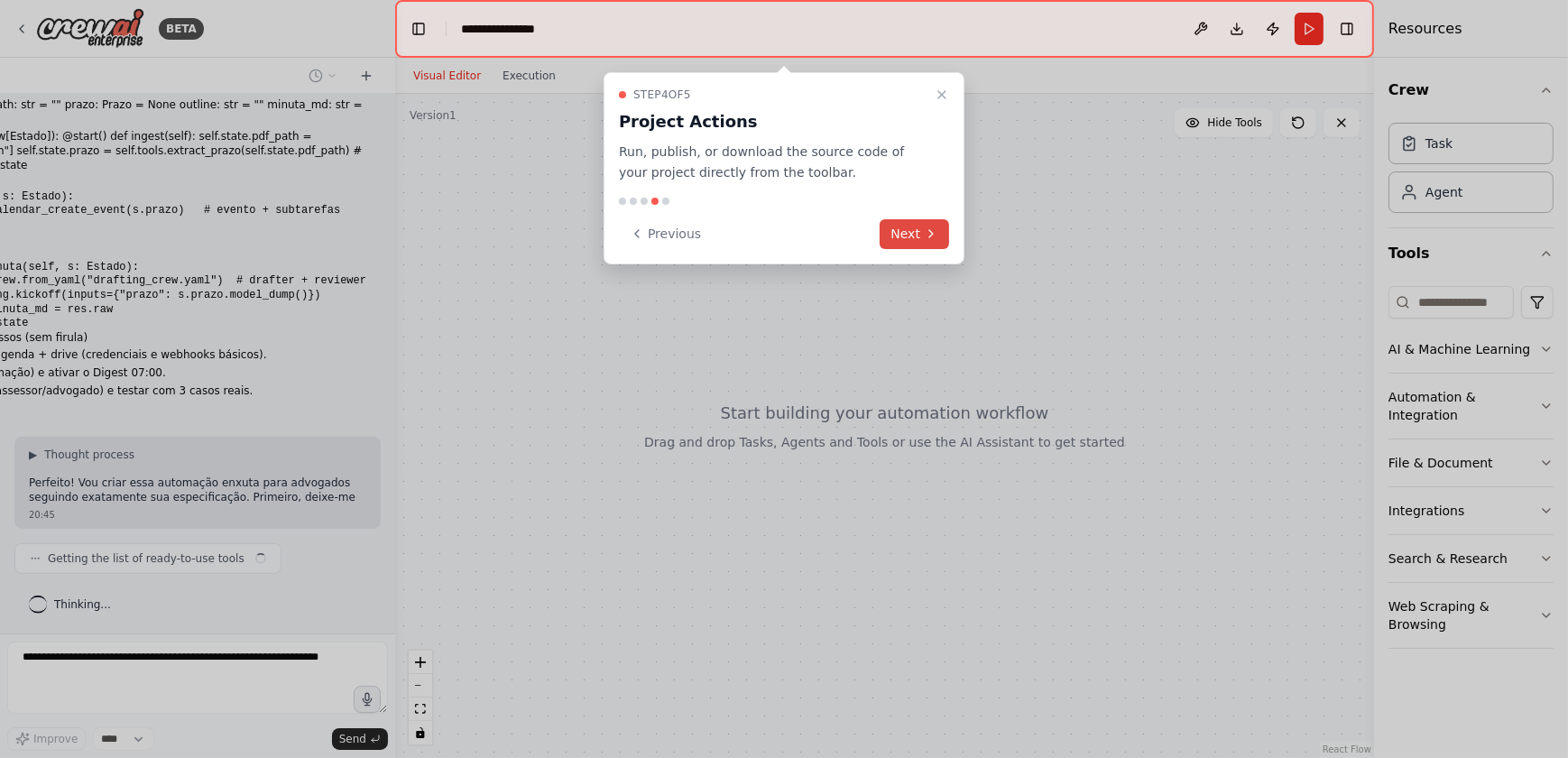
click at [903, 232] on button "Next" at bounding box center [914, 233] width 69 height 30
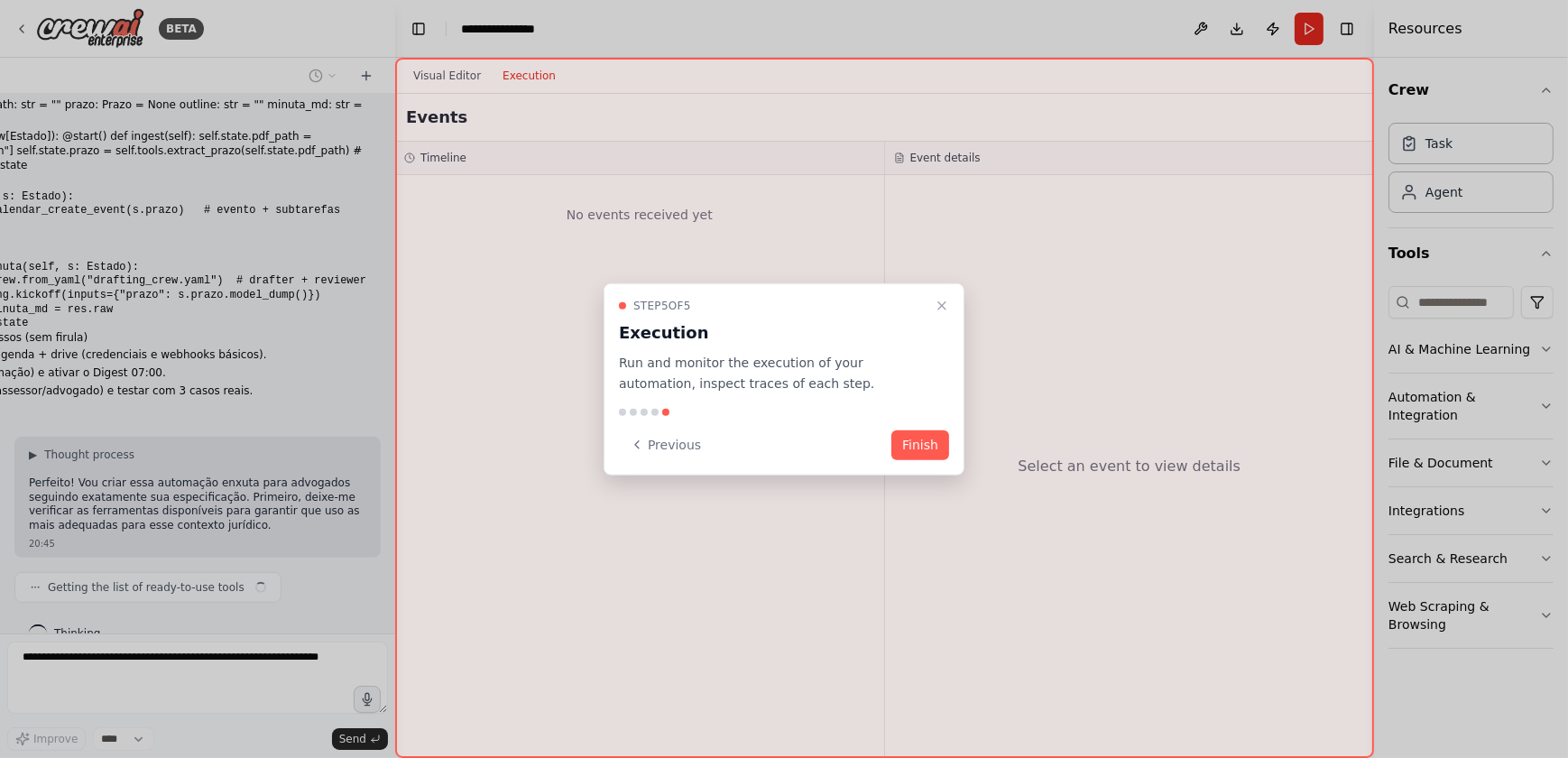
scroll to position [1504, 0]
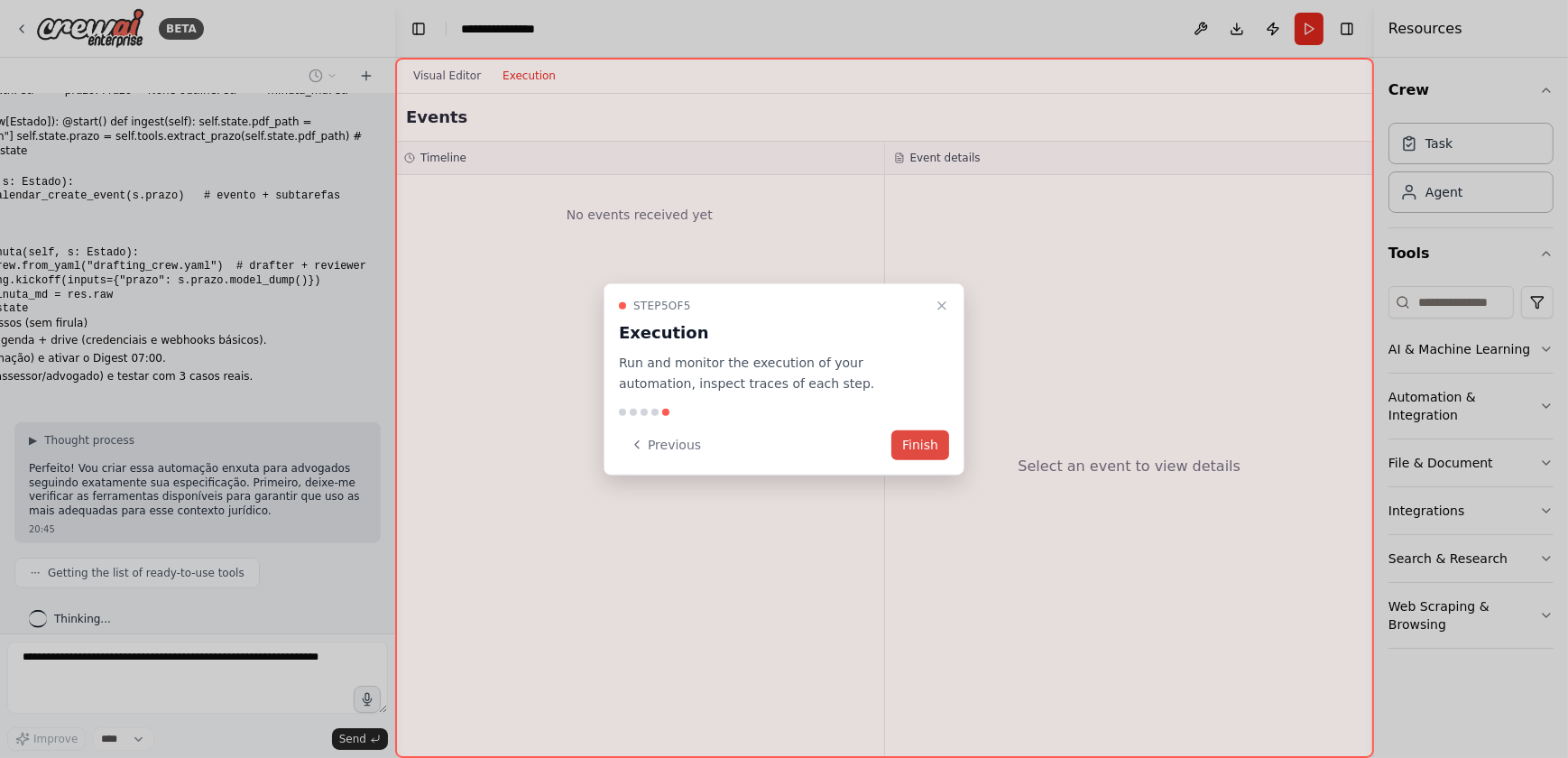
click at [919, 442] on button "Finish" at bounding box center [920, 443] width 58 height 30
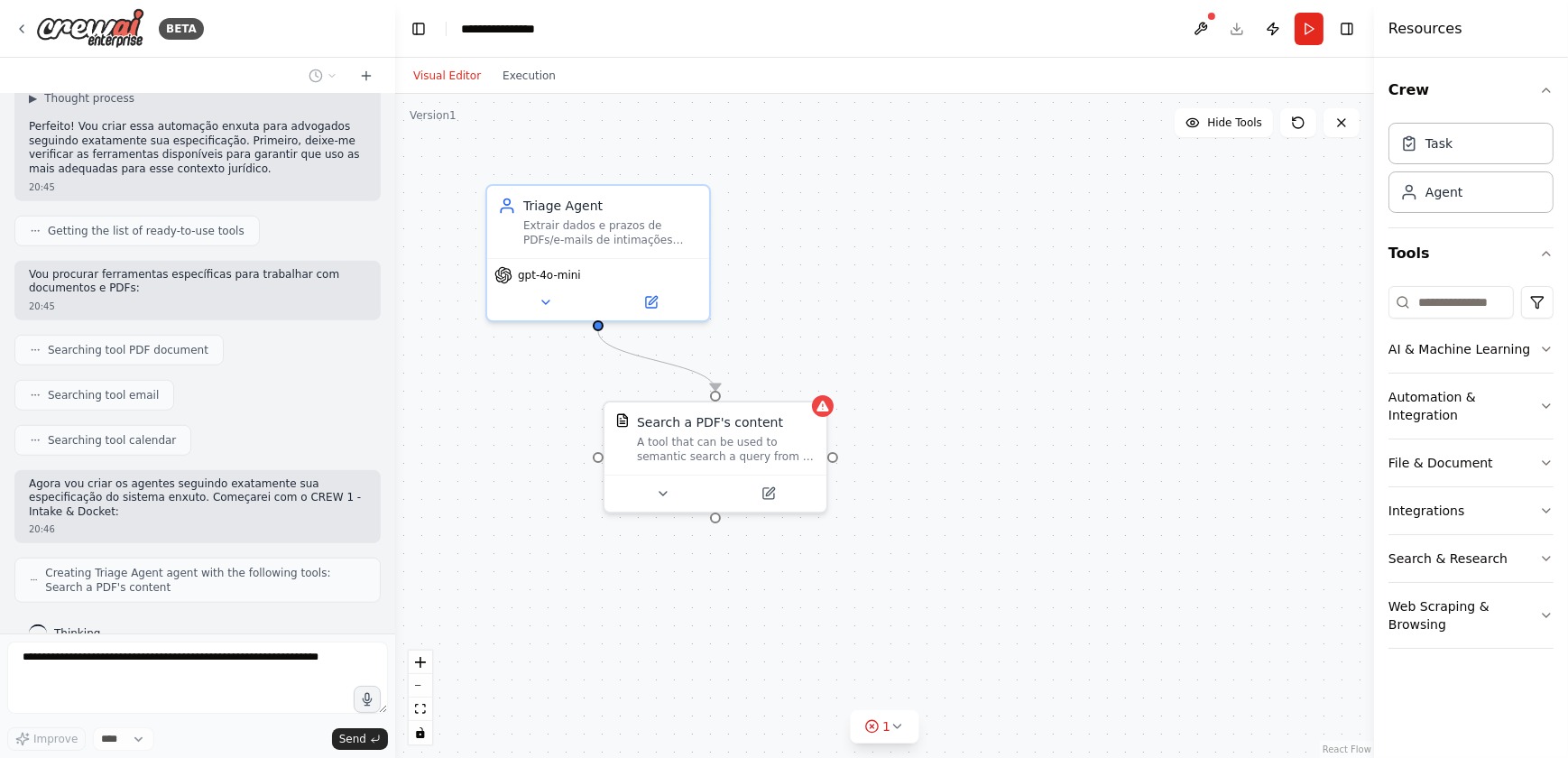
scroll to position [1905, 0]
